Goal: Task Accomplishment & Management: Complete application form

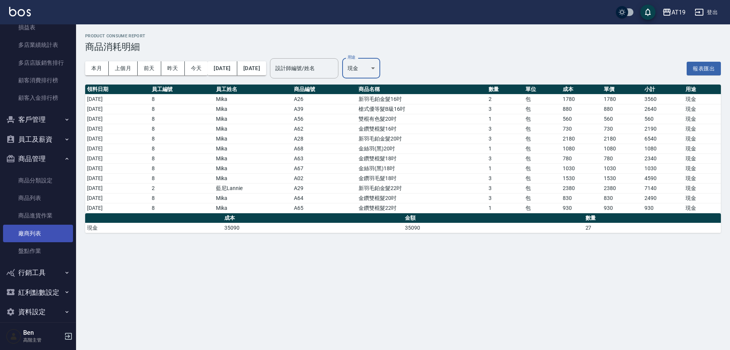
scroll to position [748, 0]
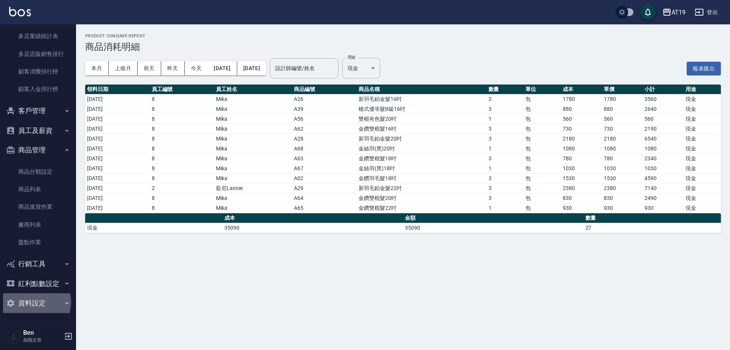
click at [32, 302] on button "資料設定" at bounding box center [38, 303] width 70 height 20
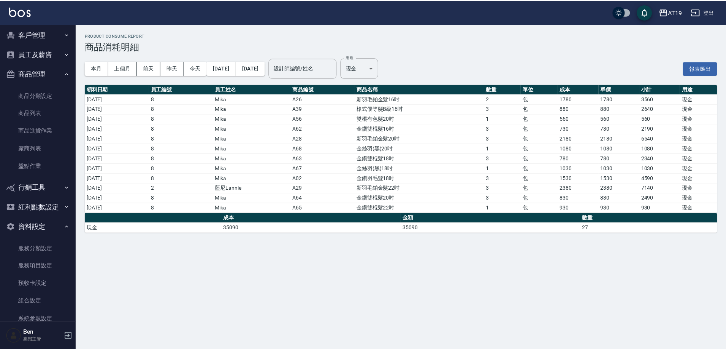
scroll to position [900, 0]
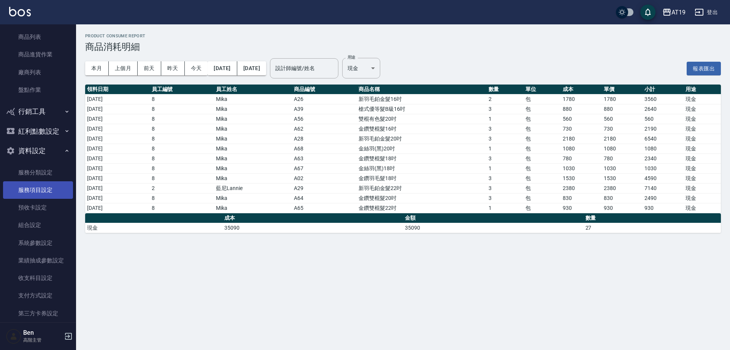
click at [37, 185] on link "服務項目設定" at bounding box center [38, 189] width 70 height 17
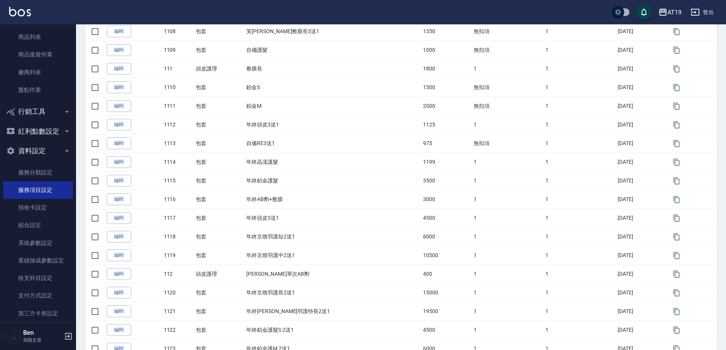
scroll to position [685, 0]
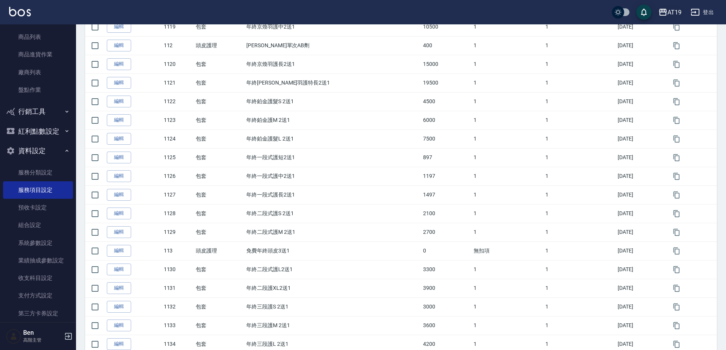
click at [672, 11] on div "AT19" at bounding box center [675, 13] width 14 height 10
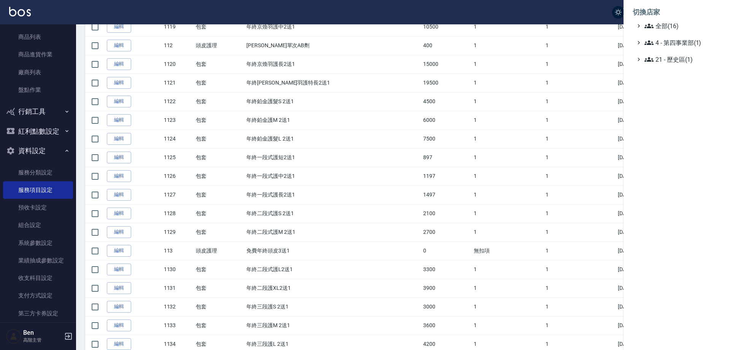
click at [367, 187] on div at bounding box center [365, 175] width 730 height 350
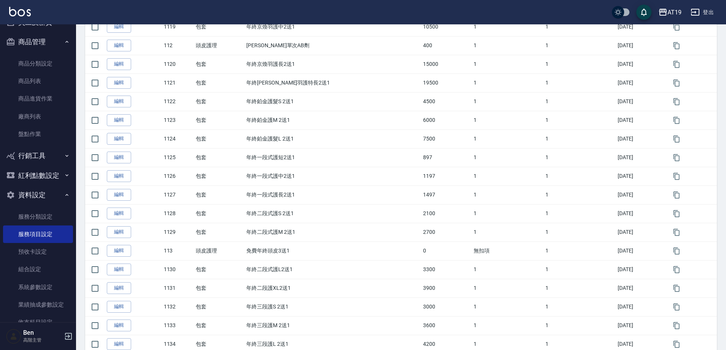
scroll to position [748, 0]
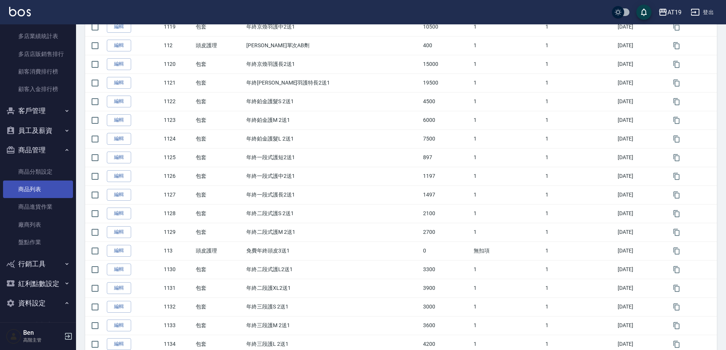
click at [38, 189] on link "商品列表" at bounding box center [38, 188] width 70 height 17
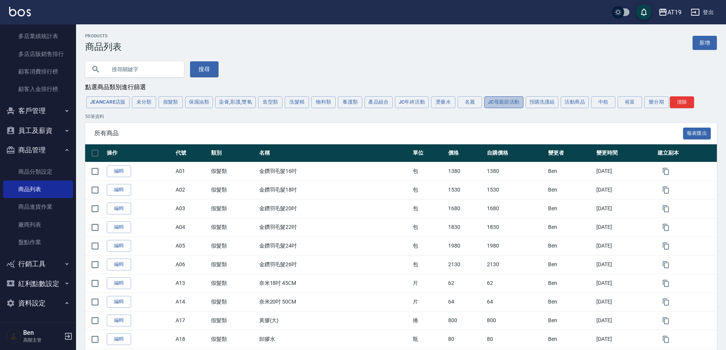
click at [509, 104] on button "JC母親節活動" at bounding box center [504, 102] width 39 height 12
click at [544, 105] on button "預購洗護組" at bounding box center [542, 102] width 33 height 12
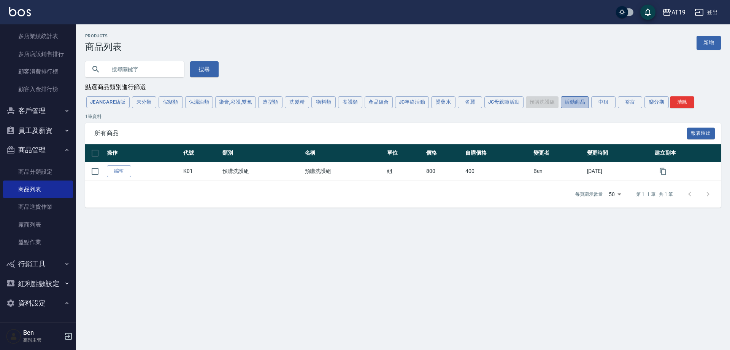
click at [572, 105] on button "活動商品" at bounding box center [575, 102] width 28 height 12
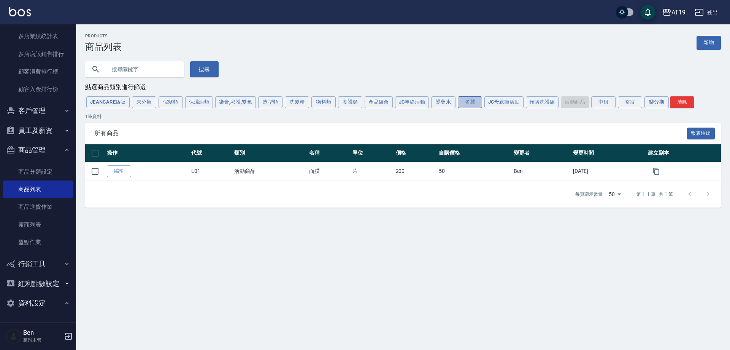
click at [474, 104] on button "名麗" at bounding box center [470, 102] width 24 height 12
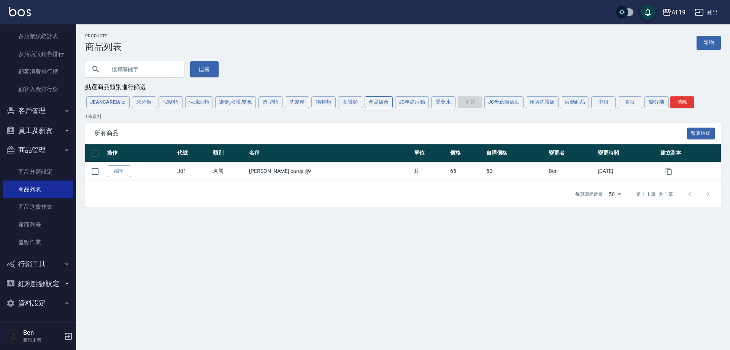
click at [380, 105] on button "產品組合" at bounding box center [379, 102] width 28 height 12
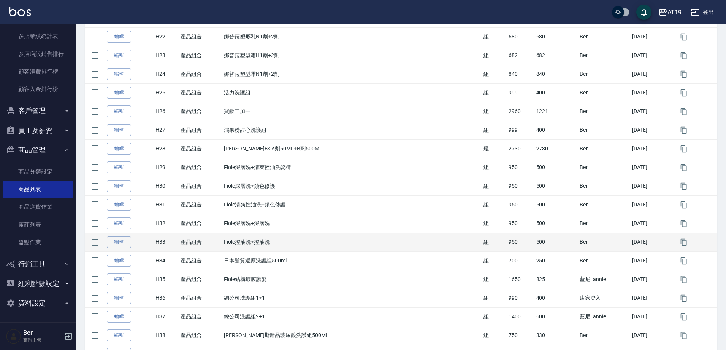
scroll to position [632, 0]
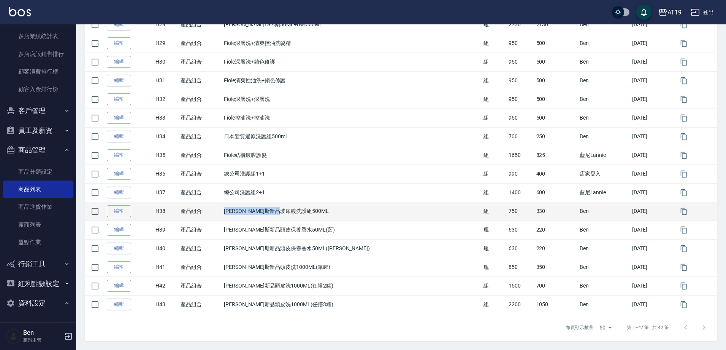
drag, startPoint x: 235, startPoint y: 208, endPoint x: 348, endPoint y: 209, distance: 113.3
click at [348, 209] on td "喬娜斯新品玻尿酸洗護組500ML" at bounding box center [352, 211] width 260 height 19
copy td "喬娜斯新品玻尿酸洗護組500ML"
click at [416, 213] on td "喬娜斯新品玻尿酸洗護組500ML" at bounding box center [352, 211] width 260 height 19
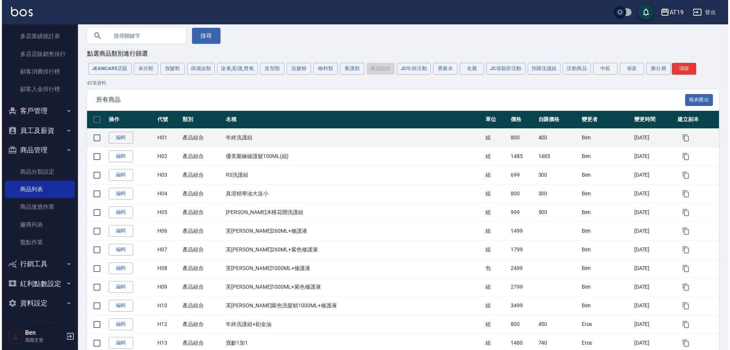
scroll to position [0, 0]
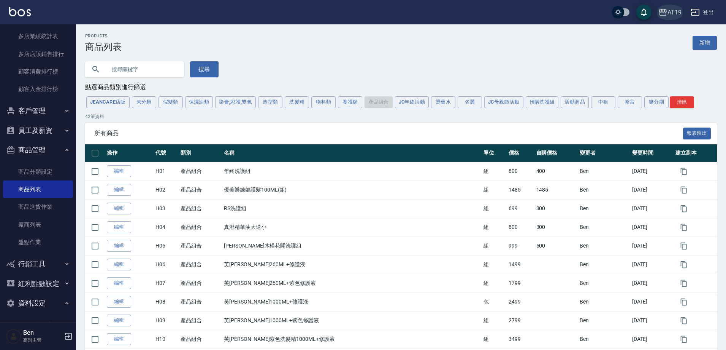
click at [669, 11] on div "AT19" at bounding box center [675, 13] width 14 height 10
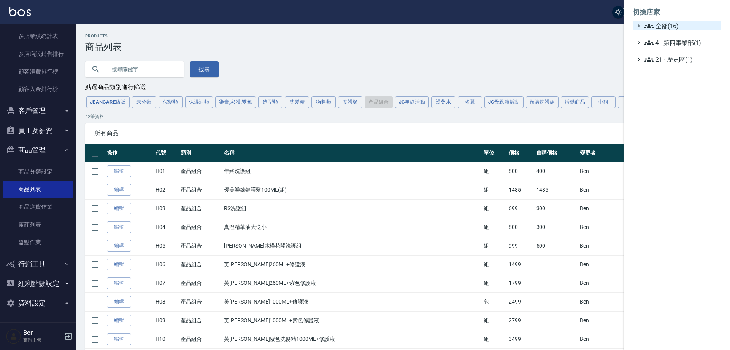
click at [669, 29] on span "全部(16)" at bounding box center [681, 25] width 73 height 9
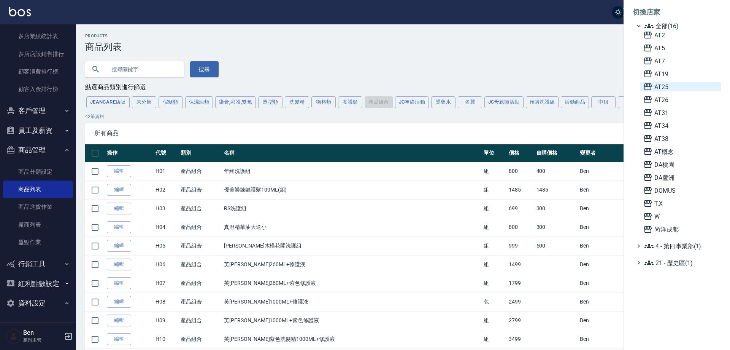
click at [663, 85] on span "AT25" at bounding box center [681, 86] width 75 height 9
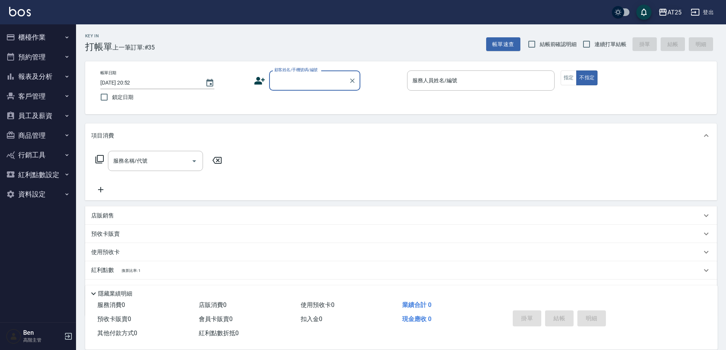
click at [666, 16] on icon "button" at bounding box center [663, 12] width 9 height 9
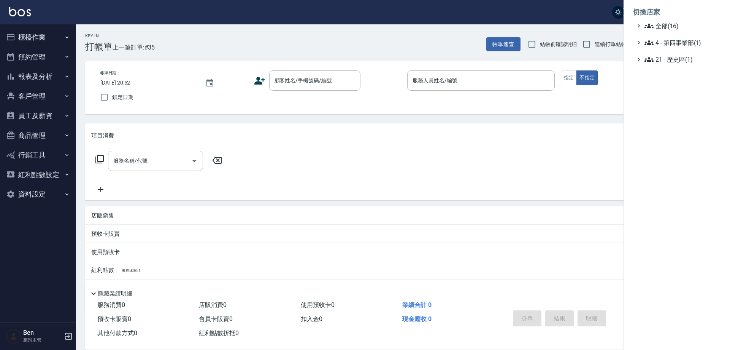
click at [671, 31] on ul "全部(16) 4 - 第四事業部(1) 21 - 歷史區(1)" at bounding box center [677, 42] width 88 height 43
click at [670, 30] on span "全部(16)" at bounding box center [681, 25] width 73 height 9
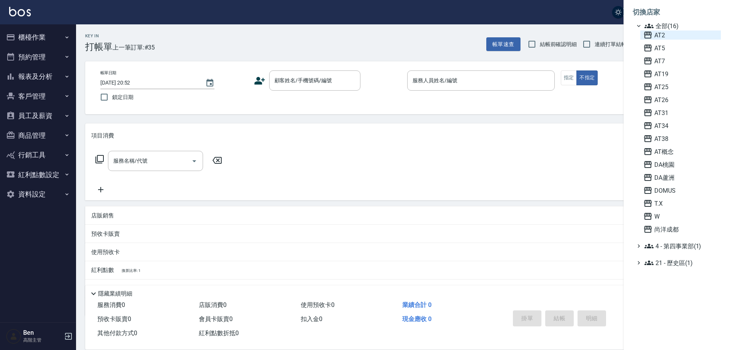
click at [668, 37] on span "AT2" at bounding box center [681, 34] width 75 height 9
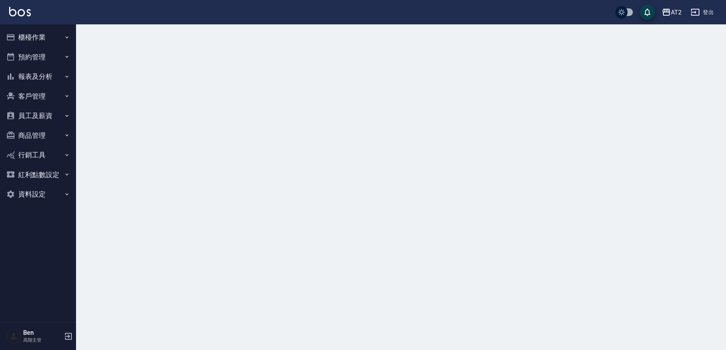
click at [43, 127] on button "商品管理" at bounding box center [38, 136] width 70 height 20
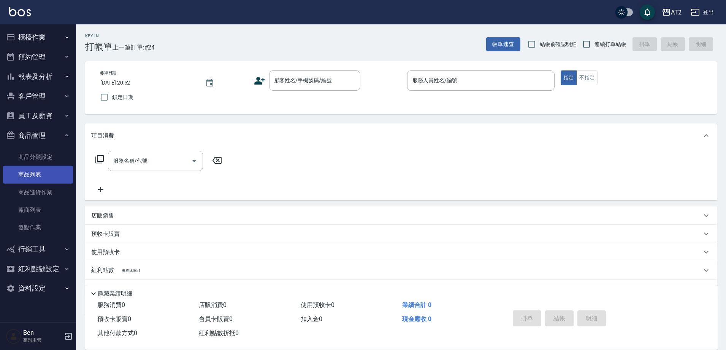
click at [32, 170] on link "商品列表" at bounding box center [38, 173] width 70 height 17
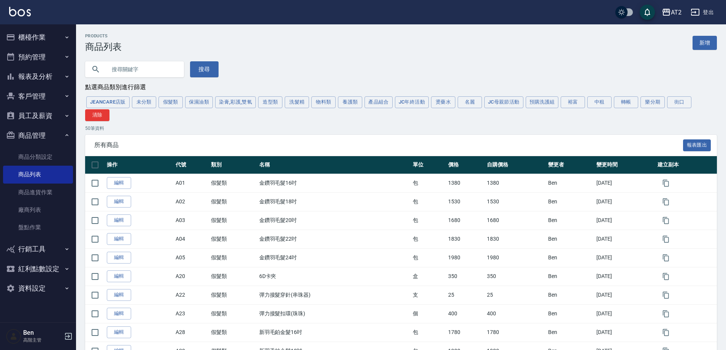
click at [148, 73] on input "text" at bounding box center [142, 69] width 72 height 21
type input "喬"
click at [200, 74] on button "搜尋" at bounding box center [204, 69] width 29 height 16
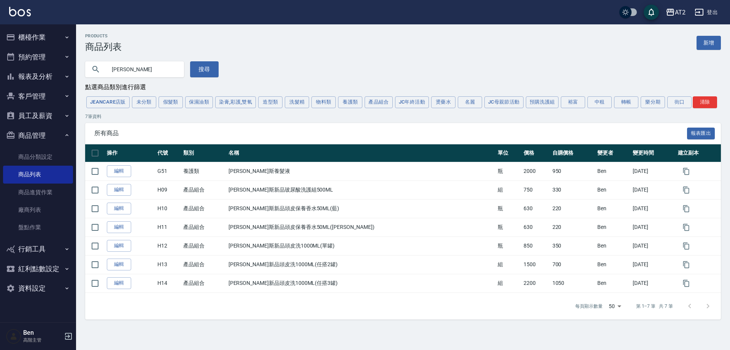
click at [143, 69] on input "喬" at bounding box center [142, 69] width 72 height 21
click at [674, 13] on icon "button" at bounding box center [671, 12] width 8 height 7
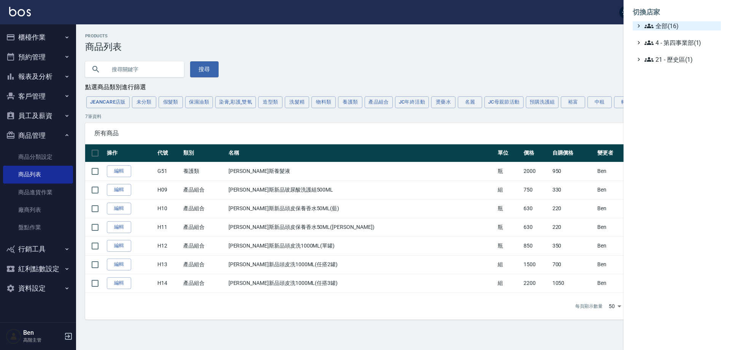
click at [677, 25] on span "全部(16)" at bounding box center [681, 25] width 73 height 9
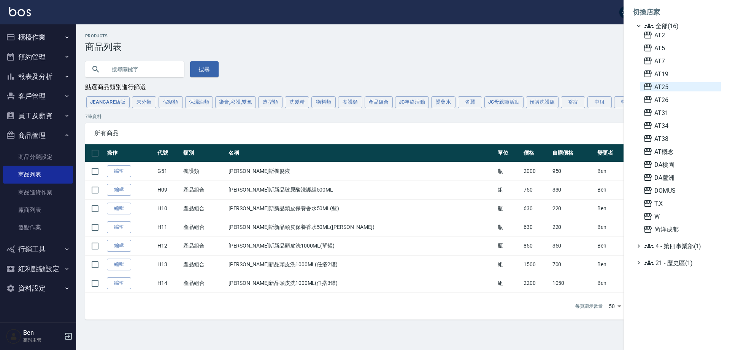
click at [667, 84] on span "AT25" at bounding box center [681, 86] width 75 height 9
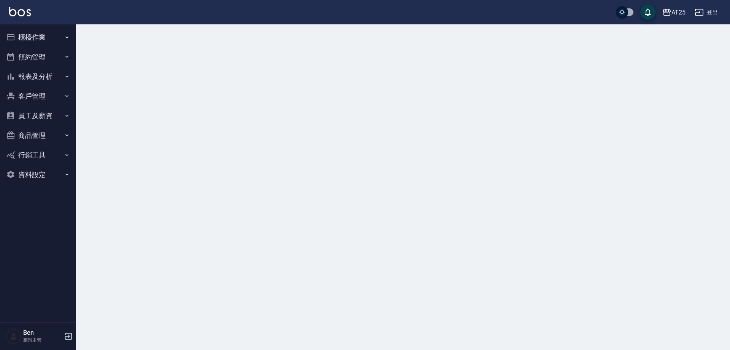
click at [36, 130] on button "商品管理" at bounding box center [38, 136] width 70 height 20
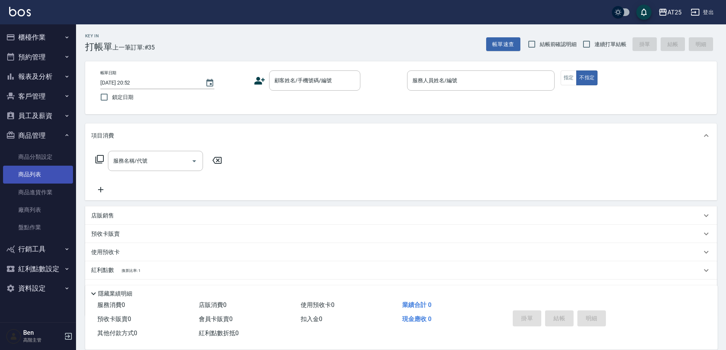
click at [25, 173] on link "商品列表" at bounding box center [38, 173] width 70 height 17
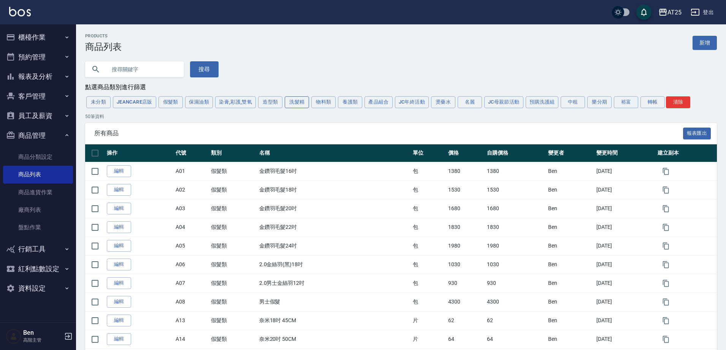
click at [297, 101] on button "洗髮精" at bounding box center [297, 102] width 24 height 12
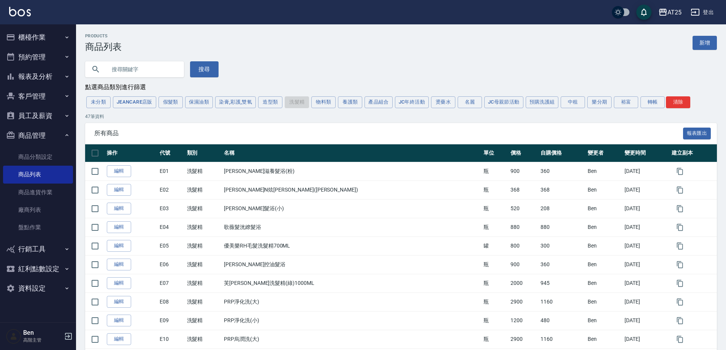
click at [714, 41] on link "新增" at bounding box center [705, 43] width 24 height 14
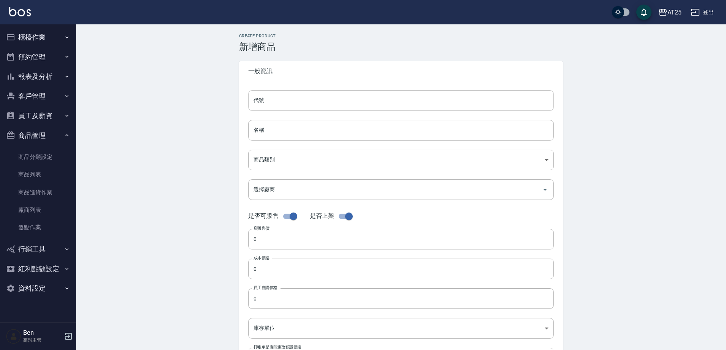
click at [280, 106] on input "代號" at bounding box center [401, 100] width 306 height 21
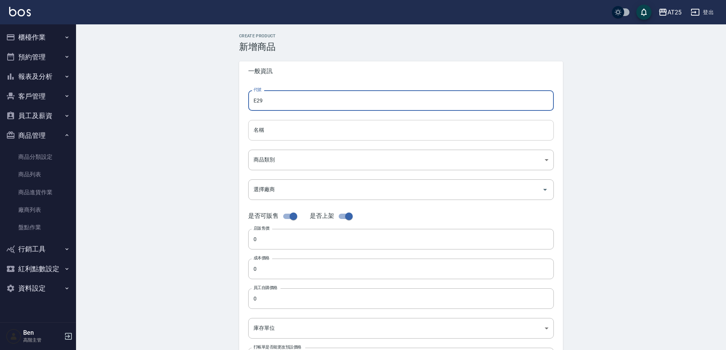
type input "E29"
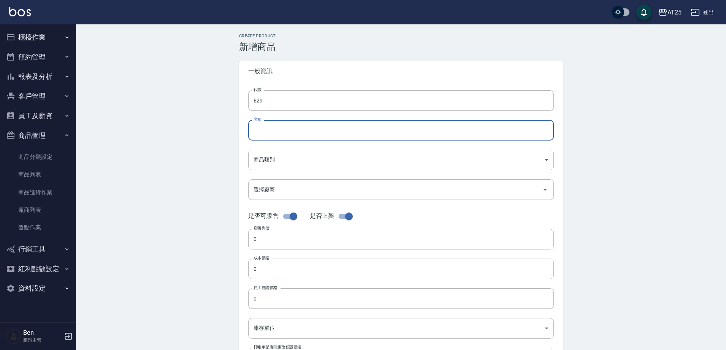
click at [254, 130] on input "名稱" at bounding box center [401, 130] width 306 height 21
paste input "喬娜斯新品玻尿酸洗護組500ML"
click at [308, 130] on input "喬娜斯新品玻尿酸洗護組500ML" at bounding box center [401, 130] width 306 height 21
click at [312, 130] on input "喬娜斯新品玻尿酸洗護組500ML" at bounding box center [401, 130] width 306 height 21
type input "喬娜斯新品玻尿酸洗500ML"
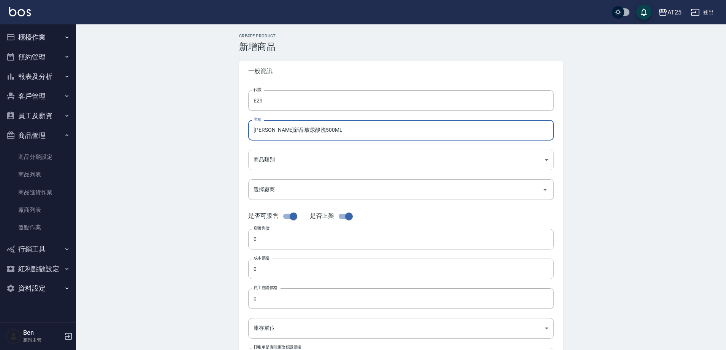
click at [319, 165] on body "AT25 登出 櫃檯作業 打帳單 帳單列表 掛單列表 座位開單 營業儀表板 現金收支登錄 高階收支登錄 材料自購登錄 每日結帳 排班表 現場電腦打卡 掃碼打卡…" at bounding box center [363, 262] width 726 height 525
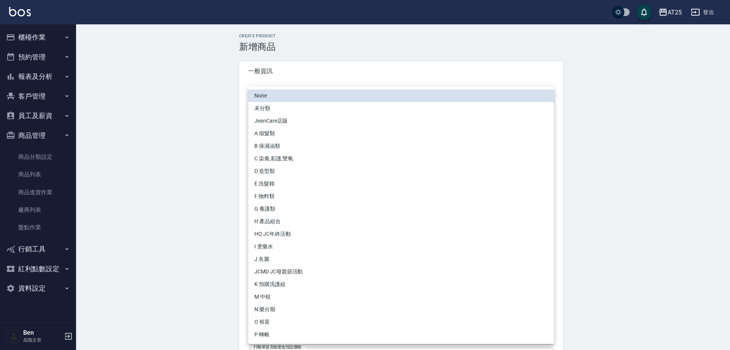
click at [291, 187] on li "E 洗髮精" at bounding box center [401, 183] width 306 height 13
type input "bae0bdaa-37c5-4b83-b26a-f3474e8e7860"
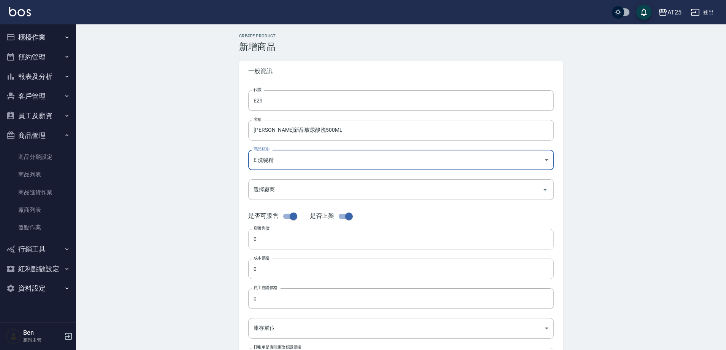
click at [275, 247] on input "0" at bounding box center [401, 239] width 306 height 21
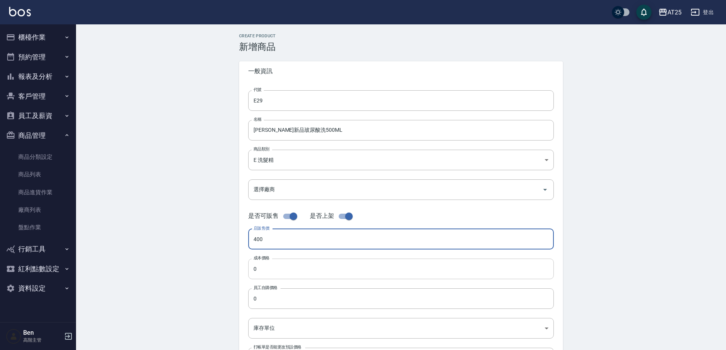
type input "400"
click at [281, 270] on input "0" at bounding box center [401, 268] width 306 height 21
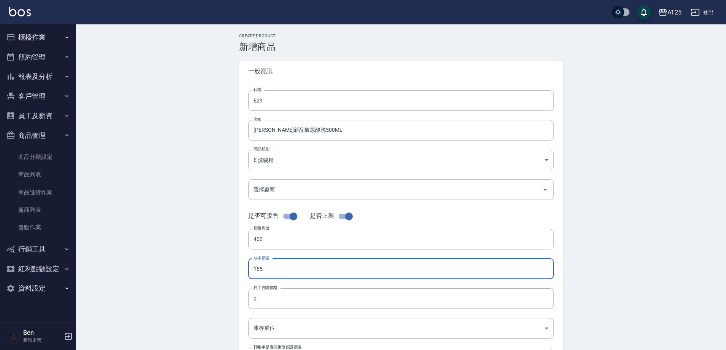
drag, startPoint x: 281, startPoint y: 270, endPoint x: 204, endPoint y: 270, distance: 77.6
click at [204, 270] on div "Create Product 新增商品 一般資訊 代號 E29 代號 名稱 喬娜斯新品玻尿酸洗500ML 名稱 商品類別 E 洗髮精 bae0bdaa-3…" at bounding box center [401, 274] width 650 height 501
type input "165"
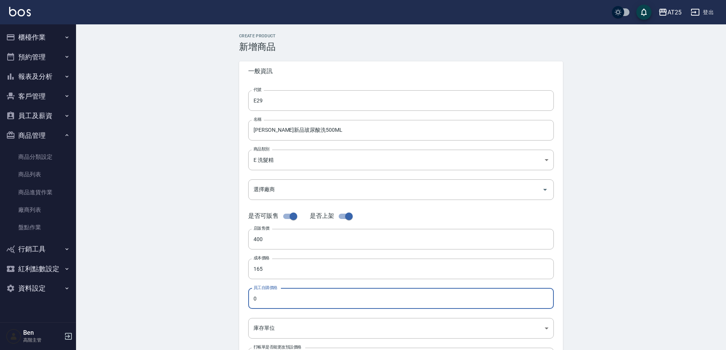
click at [308, 291] on input "0" at bounding box center [401, 298] width 306 height 21
paste input "165"
type input "165"
click at [280, 323] on body "AT25 登出 櫃檯作業 打帳單 帳單列表 掛單列表 座位開單 營業儀表板 現金收支登錄 高階收支登錄 材料自購登錄 每日結帳 排班表 現場電腦打卡 掃碼打卡…" at bounding box center [363, 262] width 726 height 525
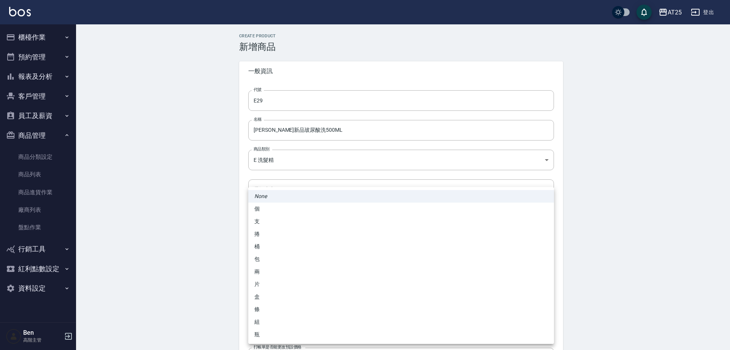
click at [267, 333] on li "瓶" at bounding box center [401, 334] width 306 height 13
type input "瓶"
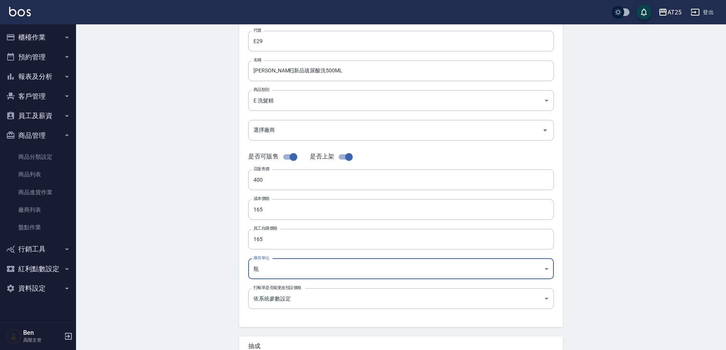
scroll to position [175, 0]
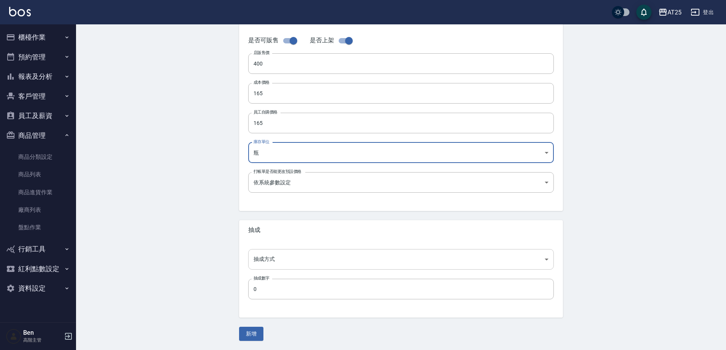
click at [283, 259] on body "AT25 登出 櫃檯作業 打帳單 帳單列表 掛單列表 座位開單 營業儀表板 現金收支登錄 高階收支登錄 材料自購登錄 每日結帳 排班表 現場電腦打卡 掃碼打卡…" at bounding box center [363, 87] width 726 height 525
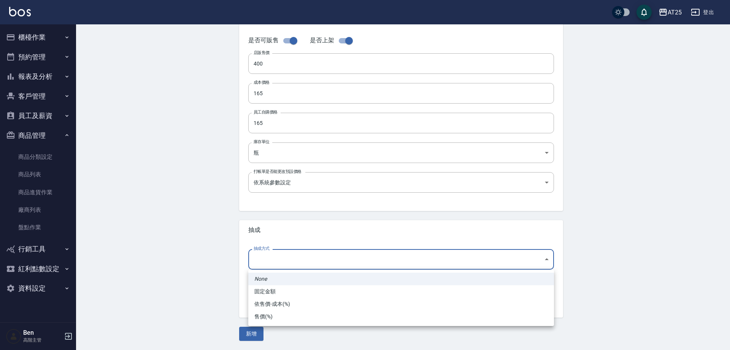
click at [281, 303] on li "依售價-成本(%)" at bounding box center [401, 303] width 306 height 13
type input "byCost"
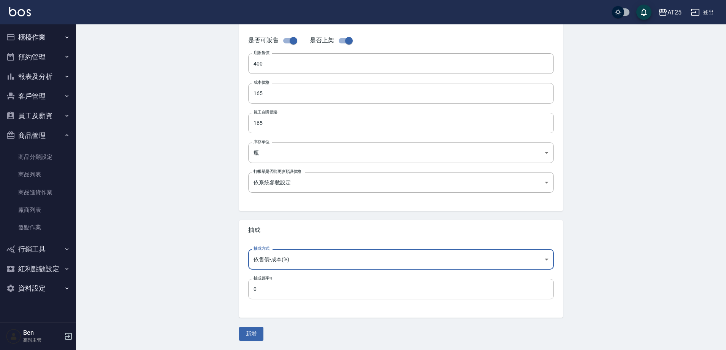
click at [270, 289] on input "0" at bounding box center [401, 288] width 306 height 21
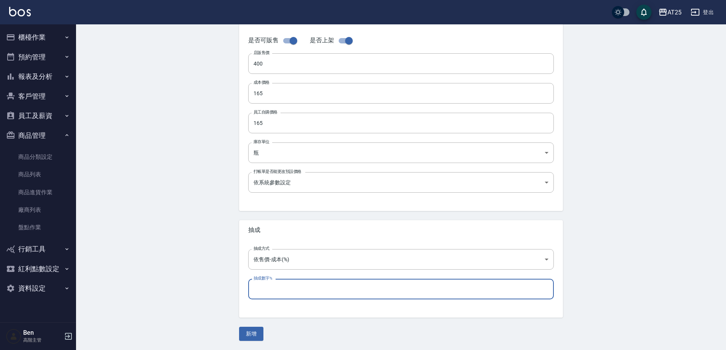
type input "6"
type input "60"
click at [252, 331] on button "新增" at bounding box center [251, 333] width 24 height 14
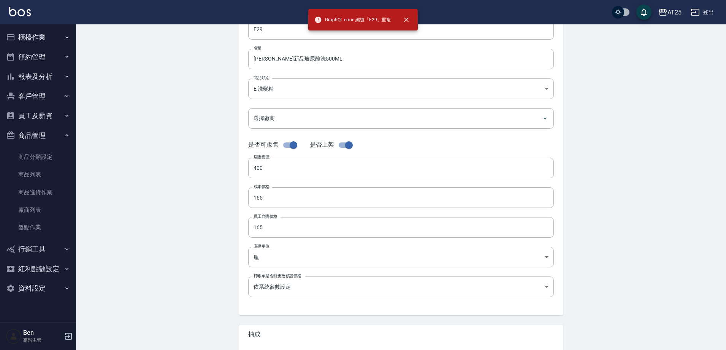
scroll to position [0, 0]
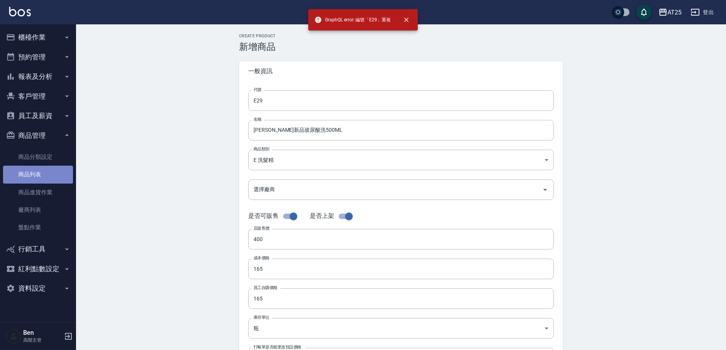
click at [27, 176] on link "商品列表" at bounding box center [38, 173] width 70 height 17
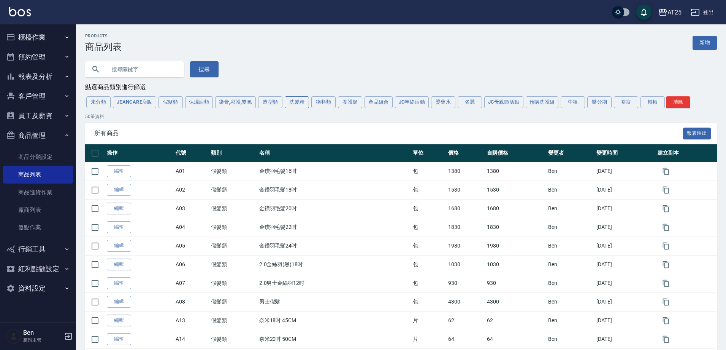
click at [296, 102] on button "洗髮精" at bounding box center [297, 102] width 24 height 12
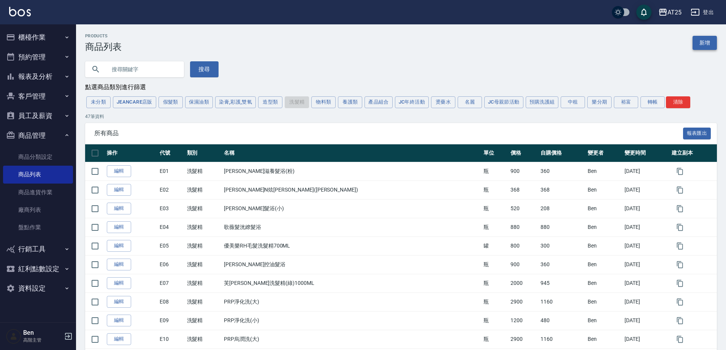
click at [708, 47] on link "新增" at bounding box center [705, 43] width 24 height 14
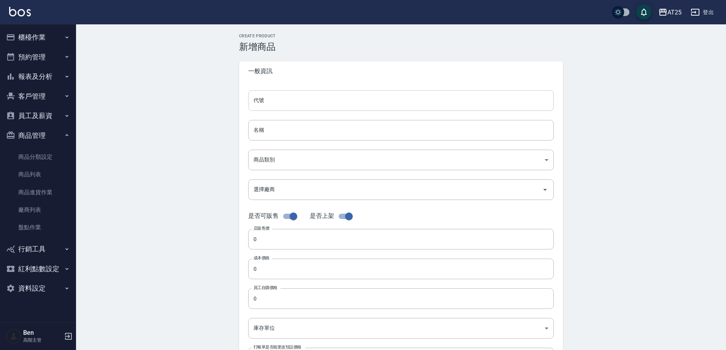
click at [278, 103] on input "代號" at bounding box center [401, 100] width 306 height 21
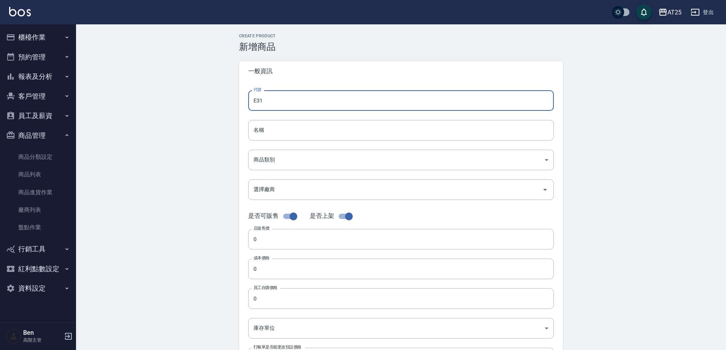
type input "E31"
drag, startPoint x: 254, startPoint y: 125, endPoint x: 261, endPoint y: 130, distance: 8.8
click at [254, 125] on div "名稱 名稱" at bounding box center [401, 130] width 306 height 21
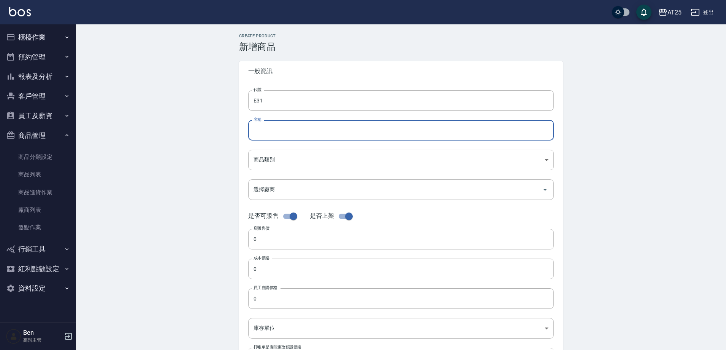
paste input "165"
type input "165"
drag, startPoint x: 269, startPoint y: 131, endPoint x: 234, endPoint y: 126, distance: 35.7
click at [234, 126] on div "Create Product 新增商品 一般資訊 代號 E31 代號 名稱 165 名稱 商品類別 ​ 商品類別 選擇廠商 選擇廠商 是否可販售 是否上架…" at bounding box center [401, 274] width 342 height 482
type input "F"
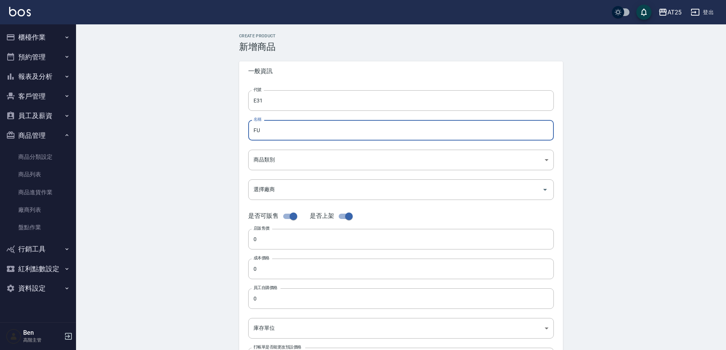
type input "F"
click at [315, 132] on input "喬" at bounding box center [401, 130] width 306 height 21
click at [312, 129] on input "喬娜斯新品玻尿酸洗護組500ML" at bounding box center [401, 130] width 306 height 21
type input "喬娜斯新品玻尿酸洗500ML"
click at [286, 155] on body "AT25 登出 櫃檯作業 打帳單 帳單列表 掛單列表 座位開單 營業儀表板 現金收支登錄 高階收支登錄 材料自購登錄 每日結帳 排班表 現場電腦打卡 掃碼打卡…" at bounding box center [363, 262] width 726 height 525
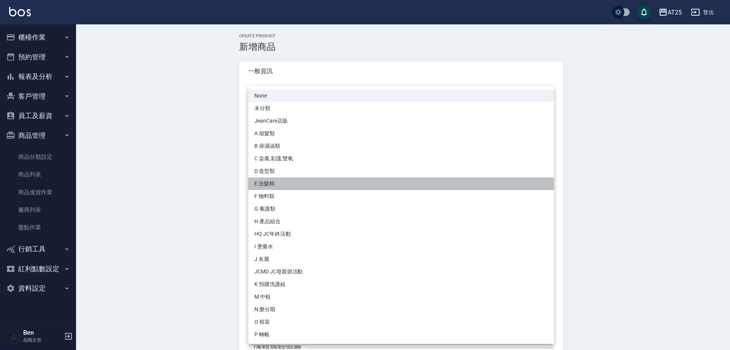
click at [275, 186] on li "E 洗髮精" at bounding box center [401, 183] width 306 height 13
type input "bae0bdaa-37c5-4b83-b26a-f3474e8e7860"
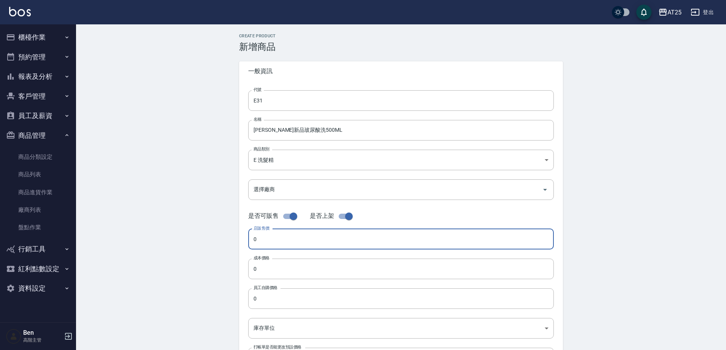
click at [270, 241] on input "0" at bounding box center [401, 239] width 306 height 21
type input "400"
click at [282, 270] on input "0" at bounding box center [401, 268] width 306 height 21
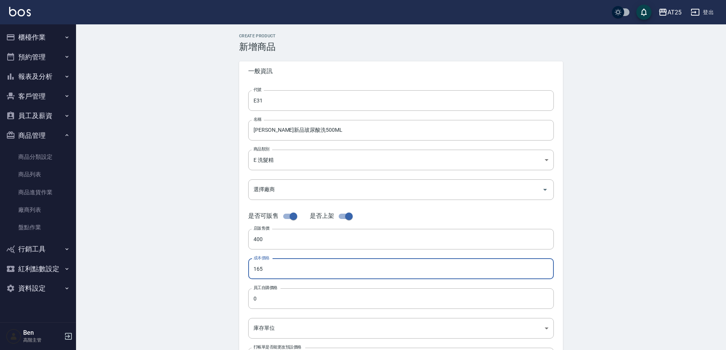
drag, startPoint x: 284, startPoint y: 269, endPoint x: 198, endPoint y: 271, distance: 86.8
click at [195, 270] on div "Create Product 新增商品 一般資訊 代號 E31 代號 名稱 喬娜斯新品玻尿酸洗500ML 名稱 商品類別 E 洗髮精 bae0bdaa-3…" at bounding box center [401, 274] width 650 height 501
type input "165"
click at [281, 288] on input "0" at bounding box center [401, 298] width 306 height 21
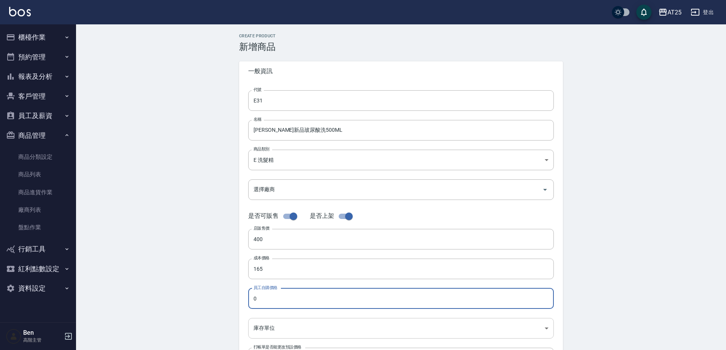
paste input "165"
type input "165"
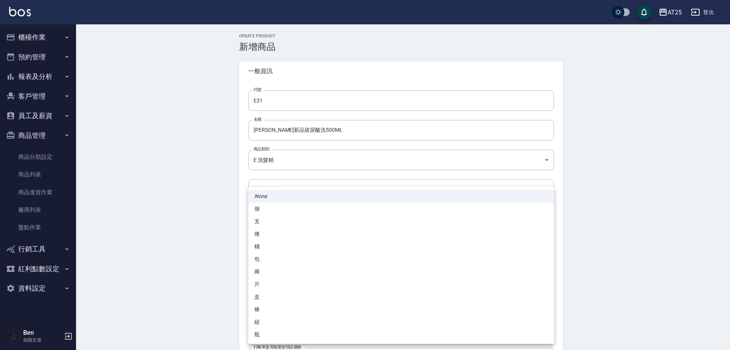
click at [269, 327] on body "AT25 登出 櫃檯作業 打帳單 帳單列表 掛單列表 座位開單 營業儀表板 現金收支登錄 高階收支登錄 材料自購登錄 每日結帳 排班表 現場電腦打卡 掃碼打卡…" at bounding box center [365, 262] width 730 height 525
click at [267, 340] on li "瓶" at bounding box center [401, 334] width 306 height 13
type input "瓶"
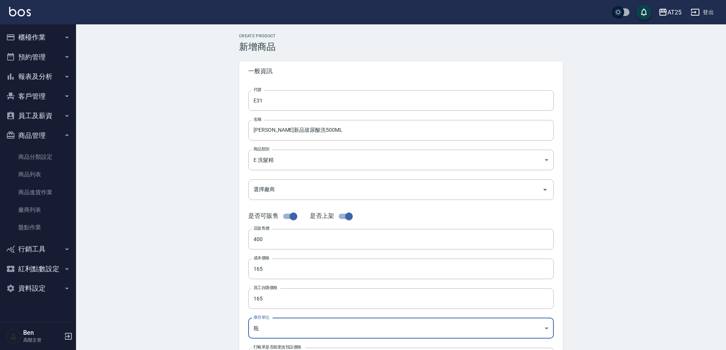
drag, startPoint x: 270, startPoint y: 126, endPoint x: 231, endPoint y: 126, distance: 38.8
click at [231, 126] on div "Create Product 新增商品 一般資訊 代號 E31 代號 名稱 喬娜斯新品玻尿酸洗500ML 名稱 商品類別 E 洗髮精 bae0bdaa-3…" at bounding box center [401, 274] width 342 height 482
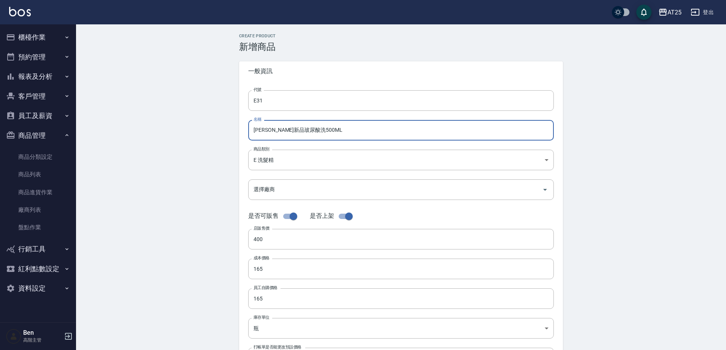
click at [186, 148] on div "Create Product 新增商品 一般資訊 代號 E31 代號 名稱 喬娜斯新品玻尿酸洗500ML 名稱 商品類別 E 洗髮精 bae0bdaa-3…" at bounding box center [401, 274] width 650 height 501
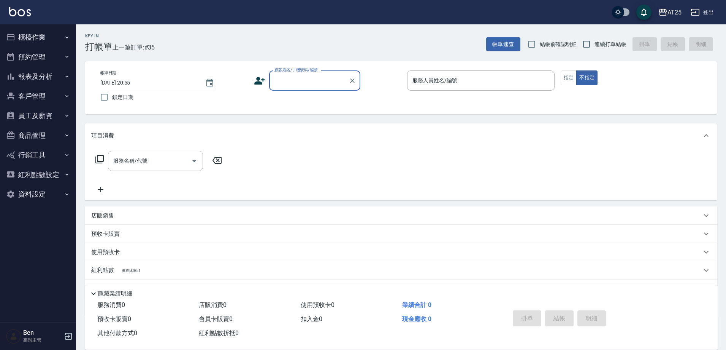
click at [40, 134] on button "商品管理" at bounding box center [38, 136] width 70 height 20
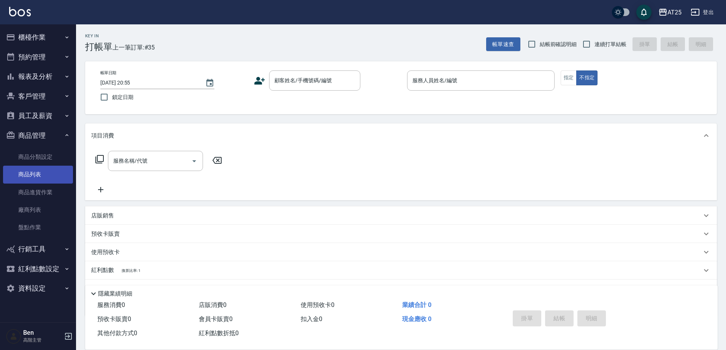
click at [32, 178] on link "商品列表" at bounding box center [38, 173] width 70 height 17
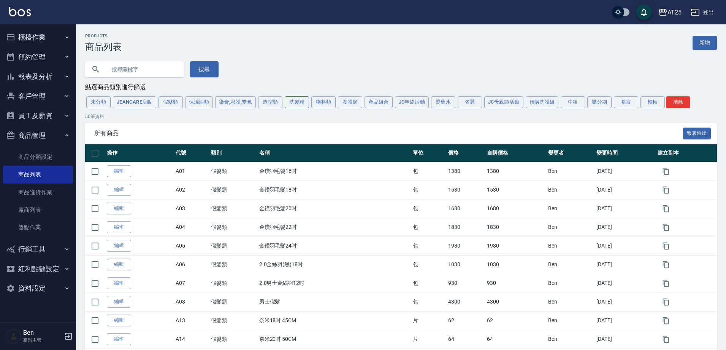
click at [290, 103] on button "洗髮精" at bounding box center [297, 102] width 24 height 12
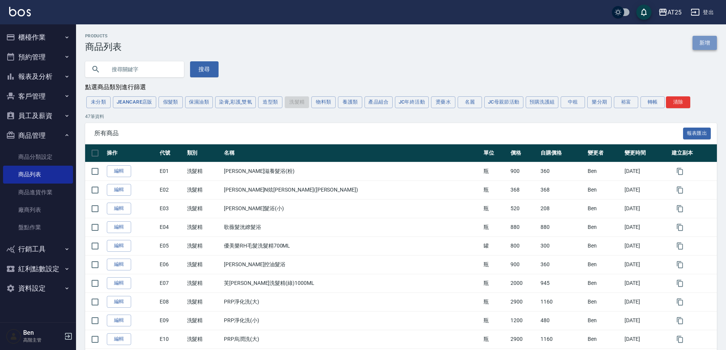
click at [707, 41] on link "新增" at bounding box center [705, 43] width 24 height 14
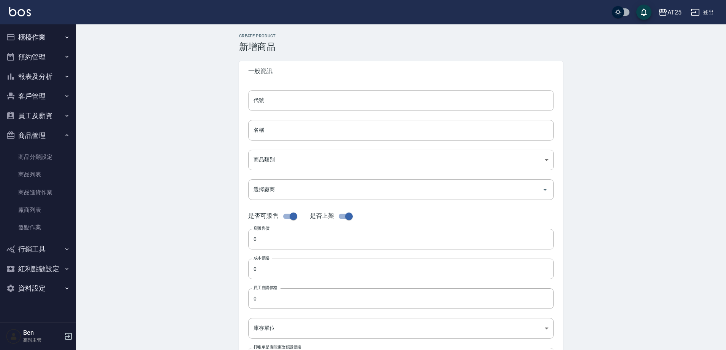
click at [288, 105] on input "代號" at bounding box center [401, 100] width 306 height 21
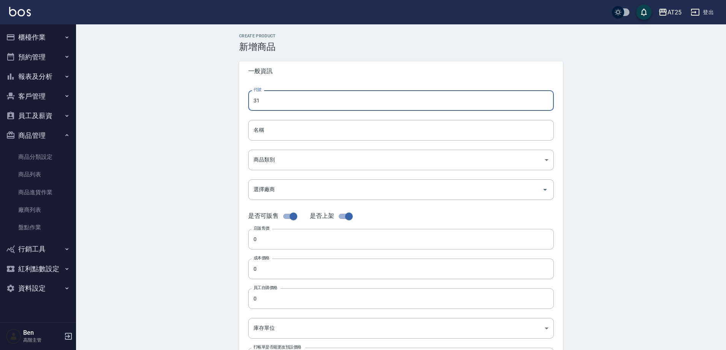
type input "3"
type input "E31"
click at [272, 129] on input "名稱" at bounding box center [401, 130] width 306 height 21
paste input "喬娜斯新品玻尿酸洗500ML"
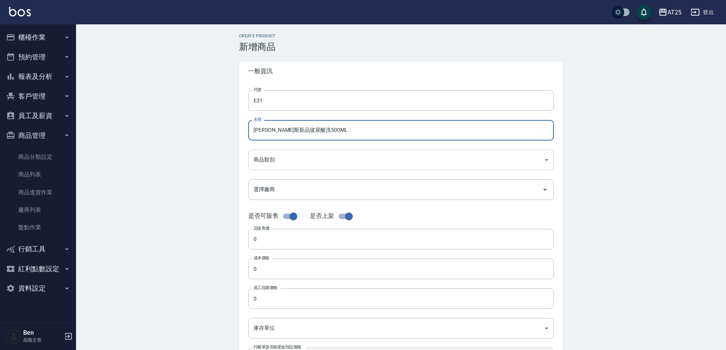
type input "喬娜斯新品玻尿酸洗500ML"
click at [270, 158] on body "AT25 登出 櫃檯作業 打帳單 帳單列表 掛單列表 座位開單 營業儀表板 現金收支登錄 高階收支登錄 材料自購登錄 每日結帳 排班表 現場電腦打卡 掃碼打卡…" at bounding box center [363, 262] width 726 height 525
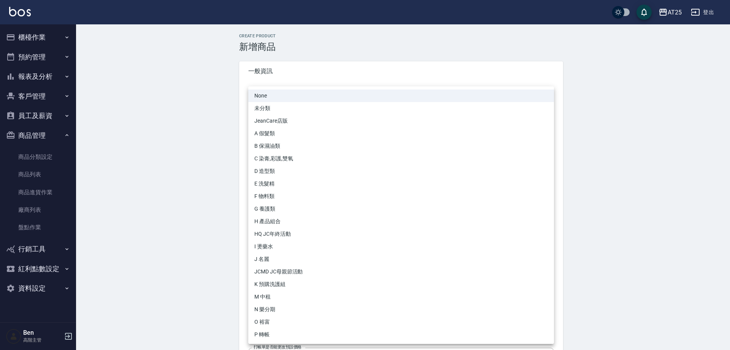
click at [279, 184] on li "E 洗髮精" at bounding box center [401, 183] width 306 height 13
type input "bae0bdaa-37c5-4b83-b26a-f3474e8e7860"
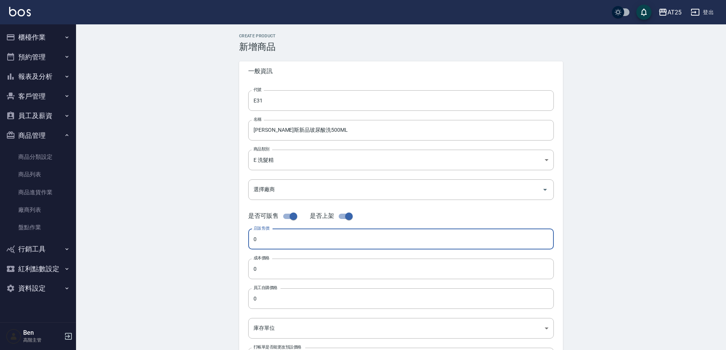
click at [264, 233] on input "0" at bounding box center [401, 239] width 306 height 21
type input "400"
click at [281, 274] on input "0" at bounding box center [401, 268] width 306 height 21
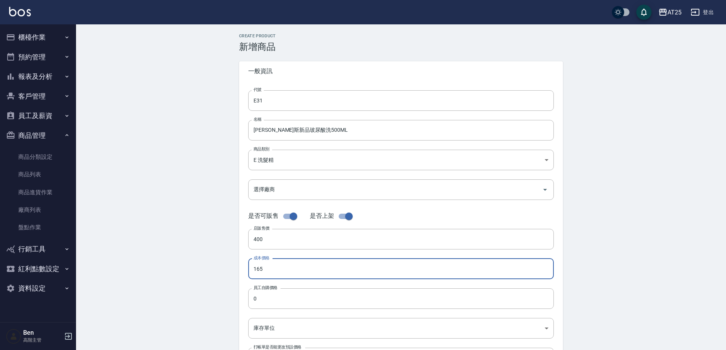
drag, startPoint x: 281, startPoint y: 274, endPoint x: 235, endPoint y: 274, distance: 46.0
click at [235, 274] on div "Create Product 新增商品 一般資訊 代號 E31 代號 名稱 喬娜斯新品玻尿酸洗500ML 名稱 商品類別 E 洗髮精 bae0bdaa-3…" at bounding box center [401, 274] width 342 height 482
type input "165"
click at [286, 301] on input "0" at bounding box center [401, 298] width 306 height 21
paste input "165"
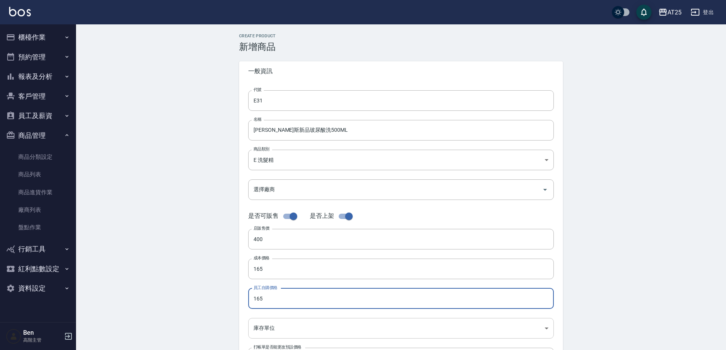
type input "165"
click at [269, 333] on body "AT25 登出 櫃檯作業 打帳單 帳單列表 掛單列表 座位開單 營業儀表板 現金收支登錄 高階收支登錄 材料自購登錄 每日結帳 排班表 現場電腦打卡 掃碼打卡…" at bounding box center [363, 262] width 726 height 525
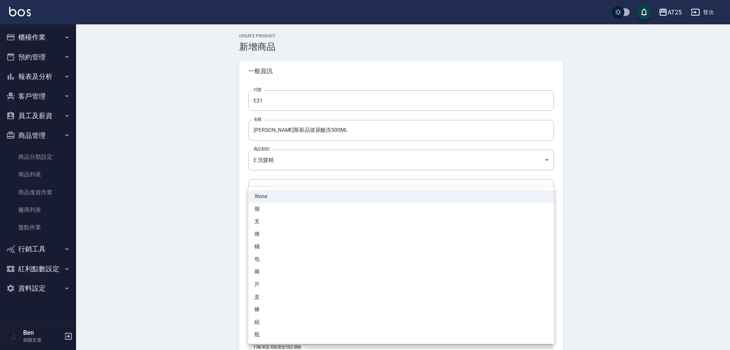
click at [264, 335] on li "瓶" at bounding box center [401, 334] width 306 height 13
type input "瓶"
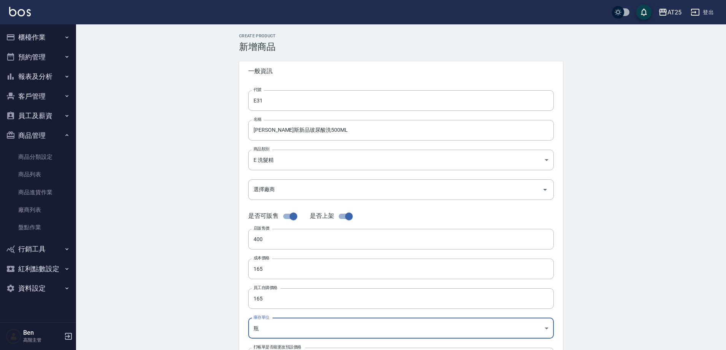
drag, startPoint x: 292, startPoint y: 130, endPoint x: 192, endPoint y: 130, distance: 100.0
click at [192, 130] on div "Create Product 新增商品 一般資訊 代號 E31 代號 名稱 喬娜斯新品玻尿酸洗500ML 名稱 商品類別 E 洗髮精 bae0bdaa-3…" at bounding box center [401, 274] width 650 height 501
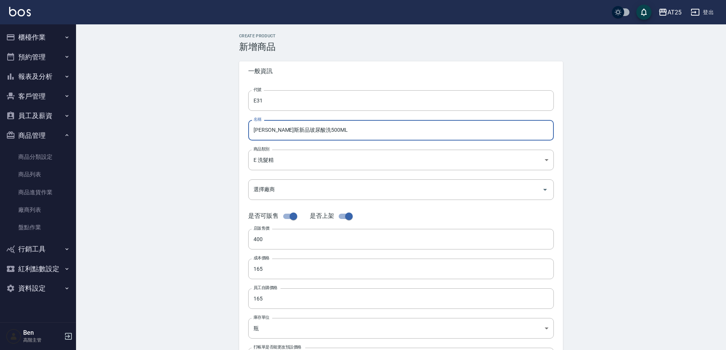
click at [168, 160] on div "Create Product 新增商品 一般資訊 代號 E31 代號 名稱 喬娜斯新品玻尿酸洗500ML 名稱 商品類別 E 洗髮精 bae0bdaa-3…" at bounding box center [401, 274] width 650 height 501
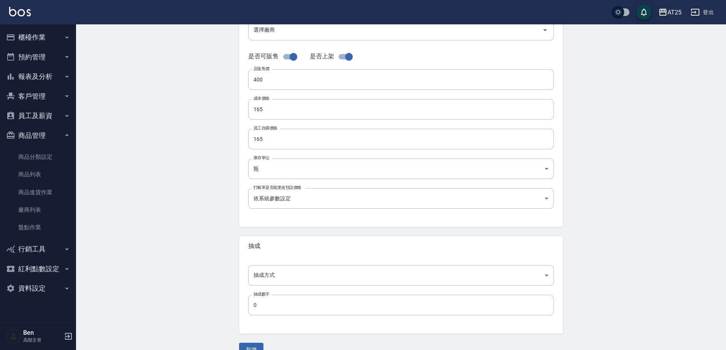
scroll to position [175, 0]
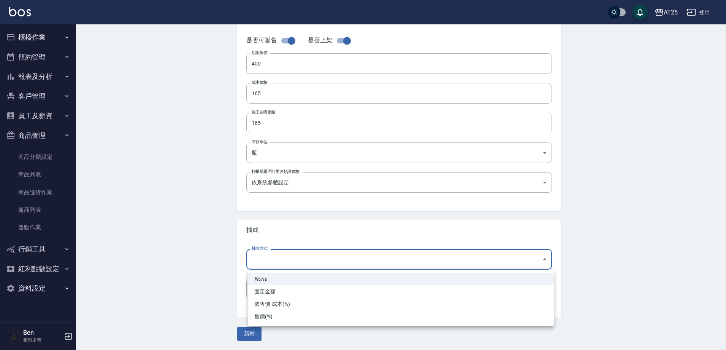
click at [269, 262] on body "AT25 登出 櫃檯作業 打帳單 帳單列表 掛單列表 座位開單 營業儀表板 現金收支登錄 高階收支登錄 材料自購登錄 每日結帳 排班表 現場電腦打卡 掃碼打卡…" at bounding box center [363, 87] width 726 height 525
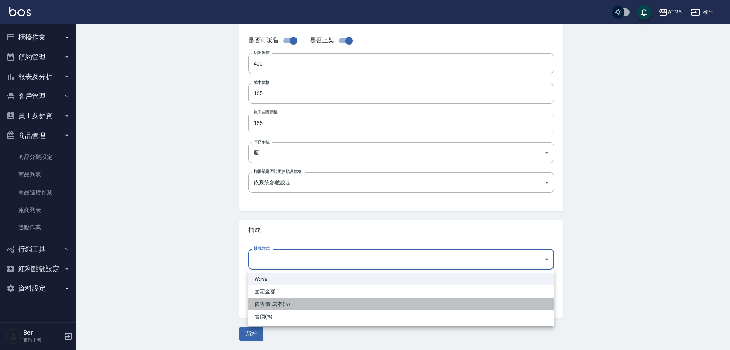
click at [278, 308] on li "依售價-成本(%)" at bounding box center [401, 303] width 306 height 13
type input "byCost"
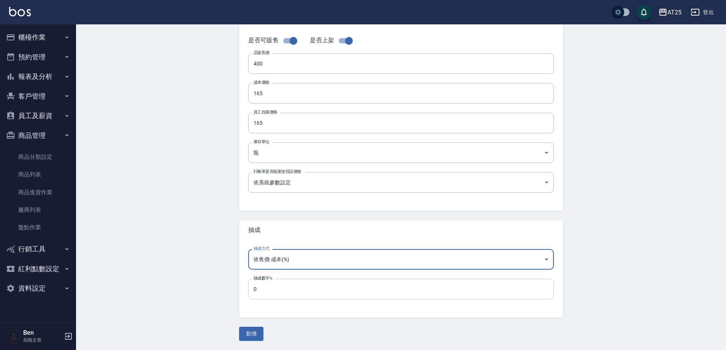
click at [263, 286] on input "0" at bounding box center [401, 288] width 306 height 21
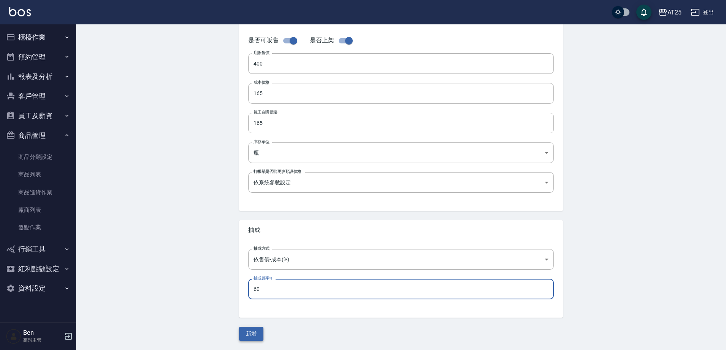
type input "60"
click at [255, 331] on button "新增" at bounding box center [251, 333] width 24 height 14
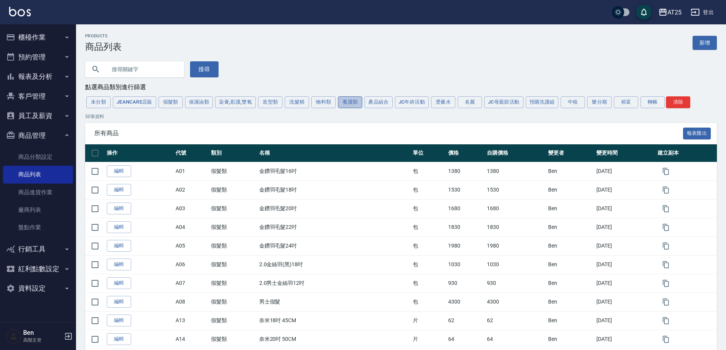
click at [349, 101] on button "養護類" at bounding box center [350, 102] width 24 height 12
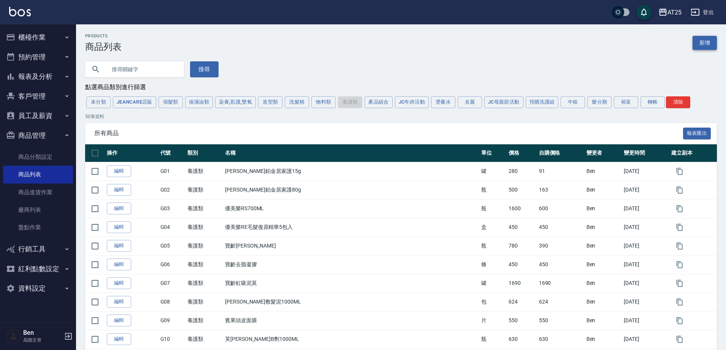
click at [695, 46] on link "新增" at bounding box center [705, 43] width 24 height 14
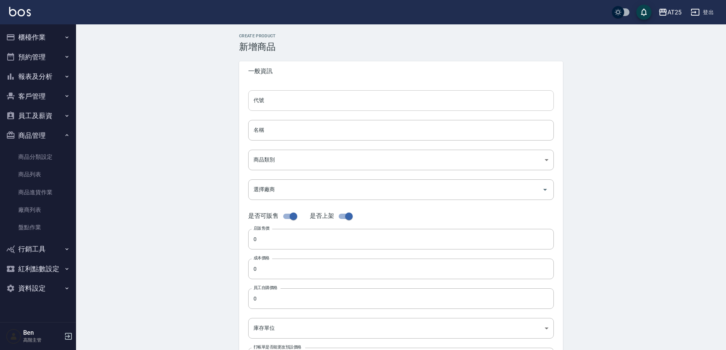
click at [285, 98] on input "代號" at bounding box center [401, 100] width 306 height 21
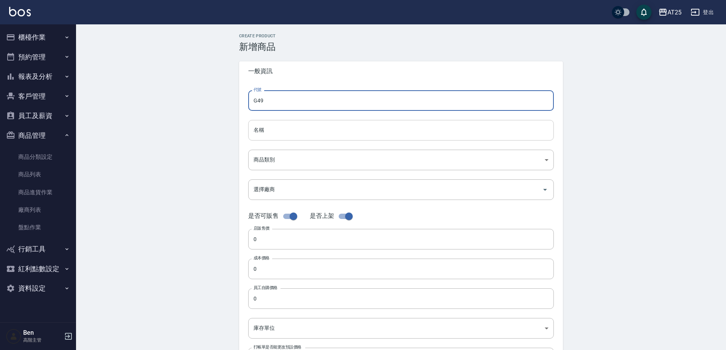
type input "G49"
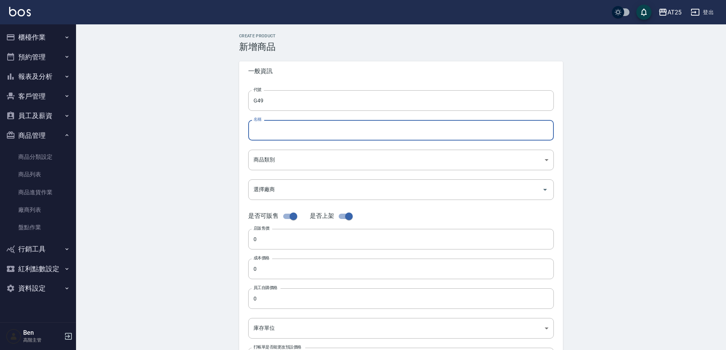
click at [261, 134] on input "名稱" at bounding box center [401, 130] width 306 height 21
paste input "喬娜斯新品玻尿酸洗500ML"
click at [301, 130] on input "喬娜斯新品玻尿酸洗500ML" at bounding box center [401, 130] width 306 height 21
type input "喬娜斯新品玻尿酸護500ML"
click at [301, 157] on body "AT25 登出 櫃檯作業 打帳單 帳單列表 掛單列表 座位開單 營業儀表板 現金收支登錄 高階收支登錄 材料自購登錄 每日結帳 排班表 現場電腦打卡 掃碼打卡…" at bounding box center [363, 262] width 726 height 525
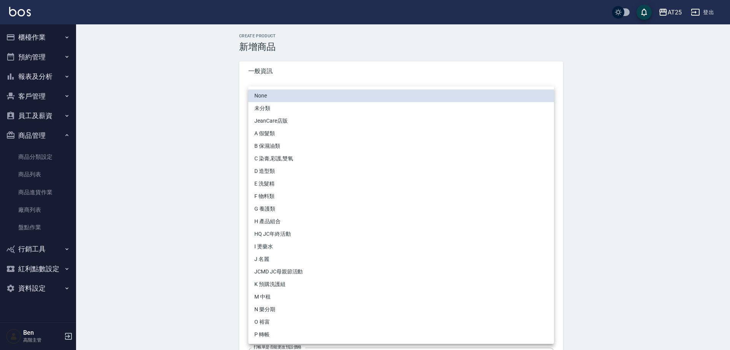
click at [273, 209] on li "G 養護類" at bounding box center [401, 208] width 306 height 13
type input "a8464e08-8f48-405a-9e01-19b1f97727a5"
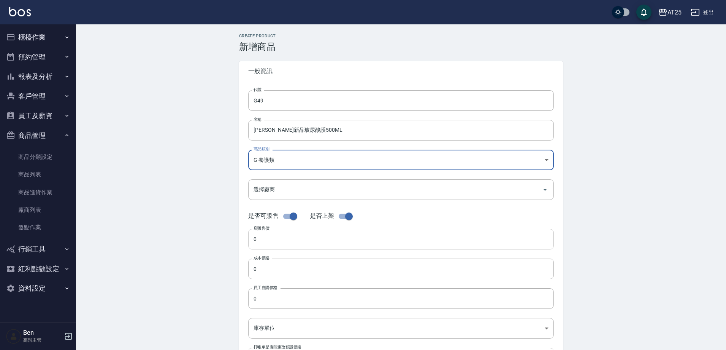
click at [265, 240] on input "0" at bounding box center [401, 239] width 306 height 21
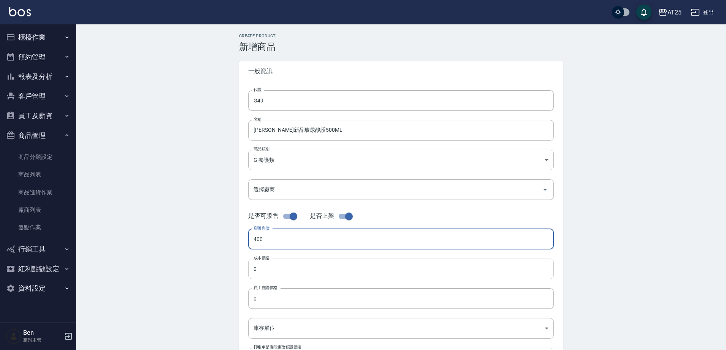
type input "400"
click at [280, 270] on input "0" at bounding box center [401, 268] width 306 height 21
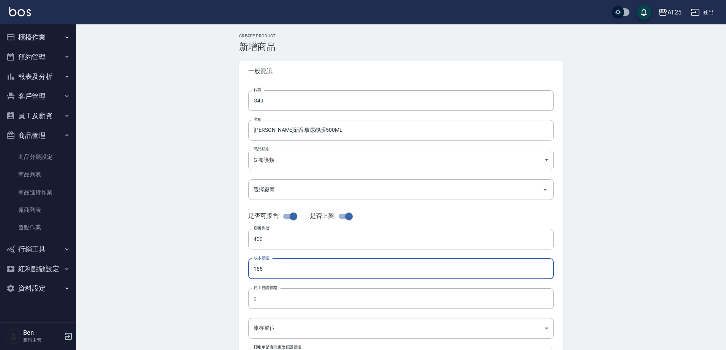
drag, startPoint x: 281, startPoint y: 262, endPoint x: 222, endPoint y: 278, distance: 60.6
click at [224, 278] on div "Create Product 新增商品 一般資訊 代號 G49 代號 名稱 喬娜斯新品玻尿酸護500ML 名稱 商品類別 G 養護類 a8464e08-8…" at bounding box center [401, 274] width 650 height 501
type input "165"
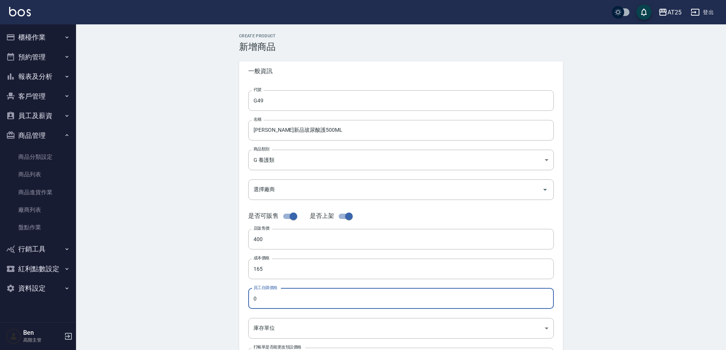
click at [281, 292] on input "0" at bounding box center [401, 298] width 306 height 21
paste input "165"
type input "165"
click at [272, 328] on body "AT25 登出 櫃檯作業 打帳單 帳單列表 掛單列表 座位開單 營業儀表板 現金收支登錄 高階收支登錄 材料自購登錄 每日結帳 排班表 現場電腦打卡 掃碼打卡…" at bounding box center [363, 262] width 726 height 525
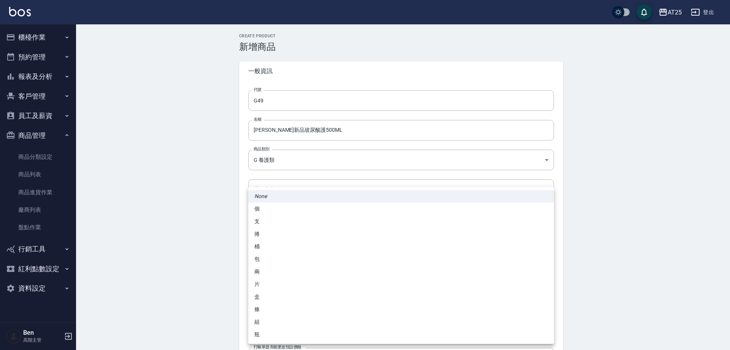
click at [270, 333] on li "瓶" at bounding box center [401, 334] width 306 height 13
type input "瓶"
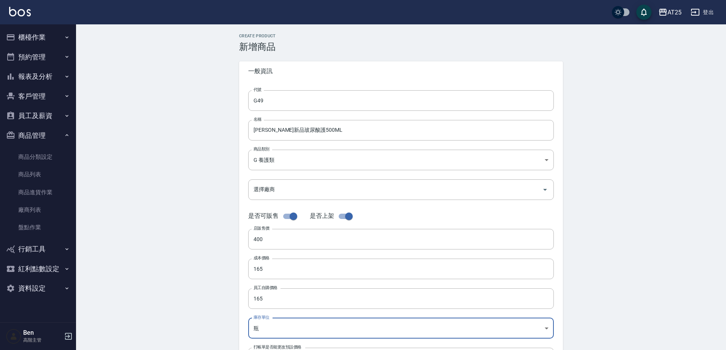
scroll to position [175, 0]
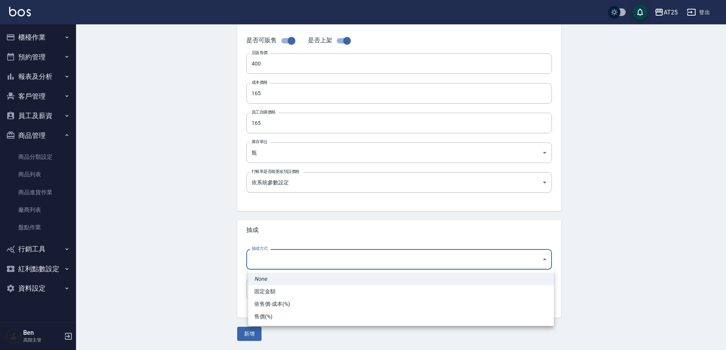
click at [292, 265] on body "AT25 登出 櫃檯作業 打帳單 帳單列表 掛單列表 座位開單 營業儀表板 現金收支登錄 高階收支登錄 材料自購登錄 每日結帳 排班表 現場電腦打卡 掃碼打卡…" at bounding box center [363, 87] width 726 height 525
click at [289, 298] on li "依售價-成本(%)" at bounding box center [401, 303] width 306 height 13
type input "byCost"
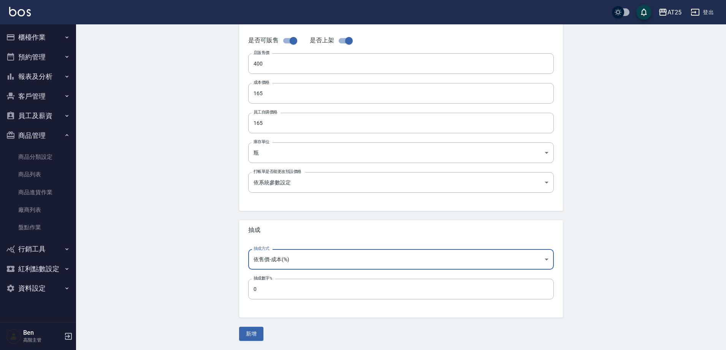
click at [277, 292] on input "0" at bounding box center [401, 288] width 306 height 21
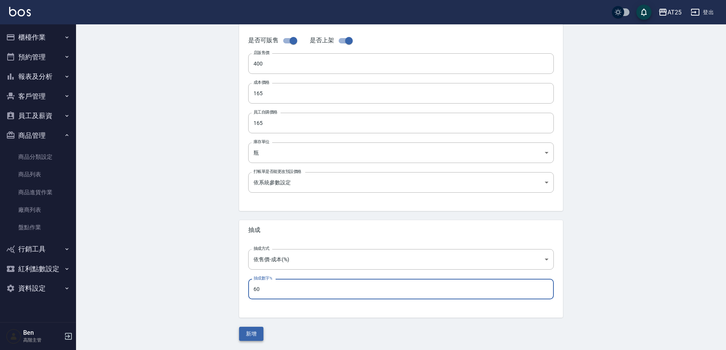
type input "60"
click at [256, 332] on button "新增" at bounding box center [251, 333] width 24 height 14
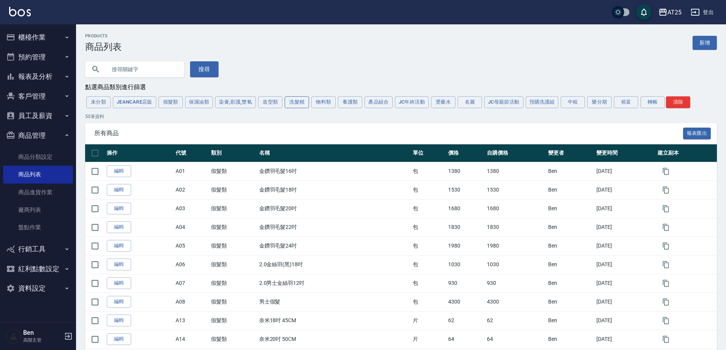
click at [297, 102] on button "洗髮精" at bounding box center [297, 102] width 24 height 12
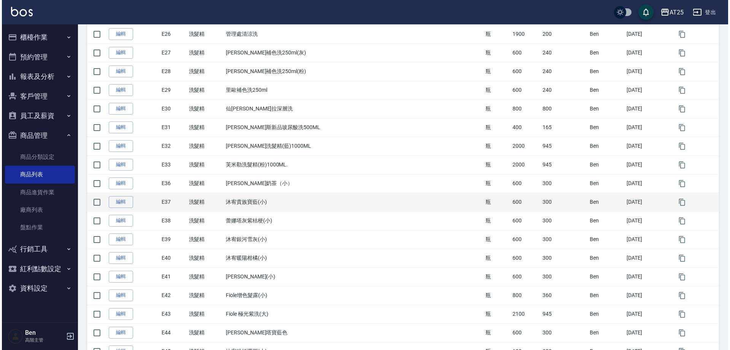
scroll to position [571, 0]
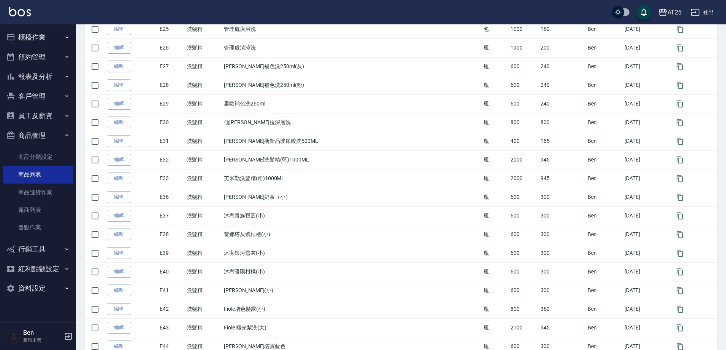
click at [668, 8] on icon "button" at bounding box center [663, 12] width 9 height 9
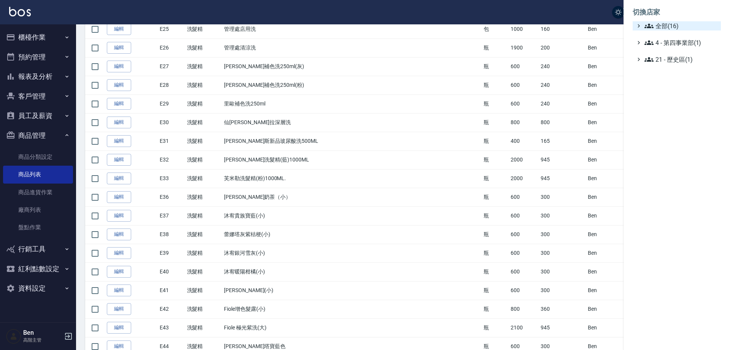
click at [678, 27] on span "全部(16)" at bounding box center [681, 25] width 73 height 9
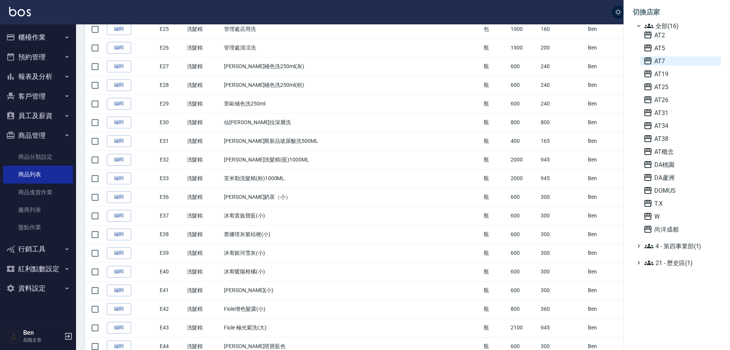
click at [675, 62] on span "AT7" at bounding box center [681, 60] width 75 height 9
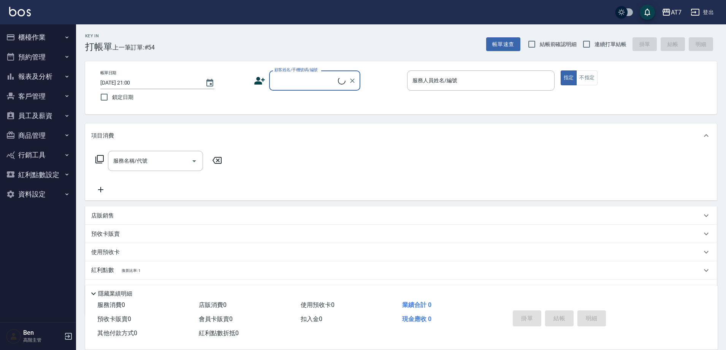
drag, startPoint x: 44, startPoint y: 110, endPoint x: 46, endPoint y: 87, distance: 23.3
click at [44, 109] on button "員工及薪資" at bounding box center [38, 116] width 70 height 20
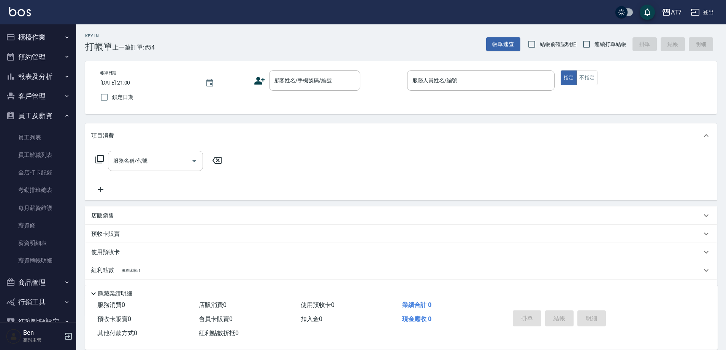
click at [48, 75] on button "報表及分析" at bounding box center [38, 77] width 70 height 20
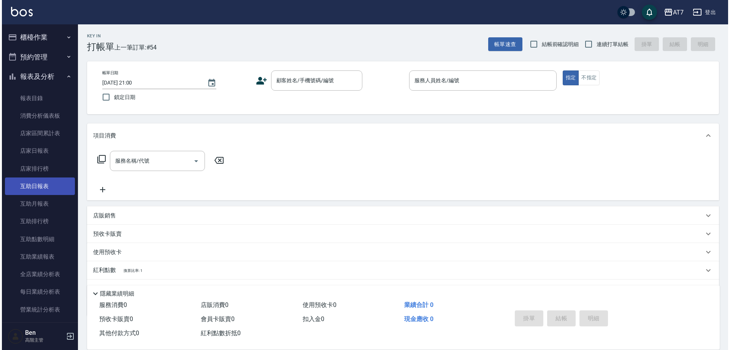
scroll to position [190, 0]
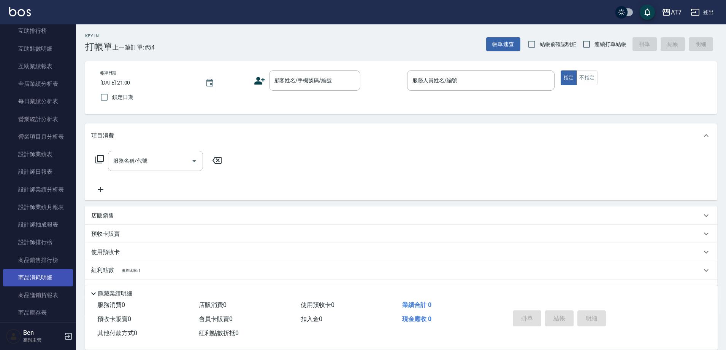
click at [40, 269] on link "商品消耗明細" at bounding box center [38, 277] width 70 height 17
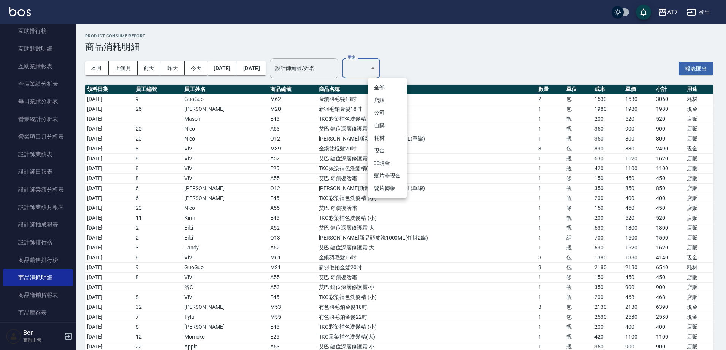
click at [388, 141] on li "耗材" at bounding box center [387, 138] width 39 height 13
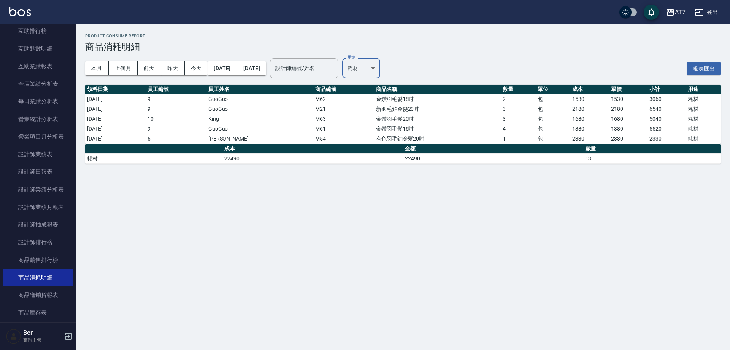
click at [408, 70] on div "本月 上個月 [DATE] [DATE] [DATE] [DATE] [DATE] 設計師編號/姓名 設計師編號/姓名 用途 耗材 耗材 用途 報表匯出" at bounding box center [403, 68] width 636 height 32
click at [384, 70] on body "AT7 登出 櫃檯作業 打帳單 帳單列表 掛單列表 座位開單 營業儀表板 現金收支登錄 高階收支登錄 材料自購登錄 每日結帳 排班表 現場電腦打卡 掃碼打卡 …" at bounding box center [365, 175] width 730 height 350
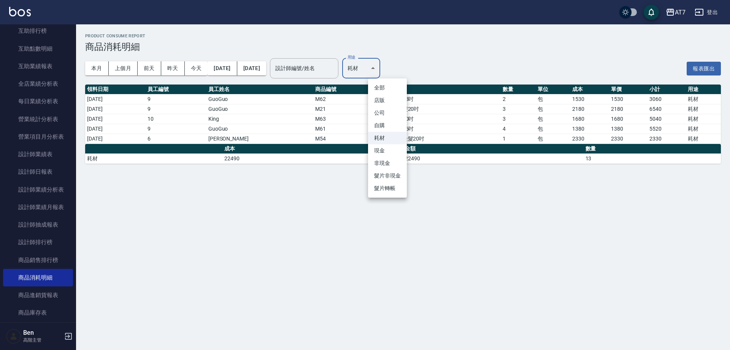
click at [388, 150] on li "現金" at bounding box center [387, 150] width 39 height 13
type input "現金"
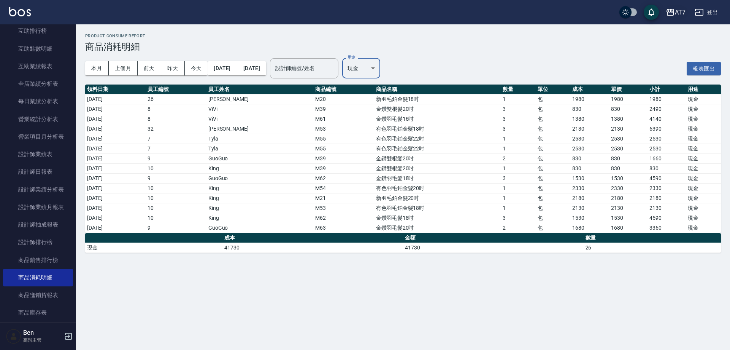
click at [675, 11] on div "AT7" at bounding box center [680, 13] width 11 height 10
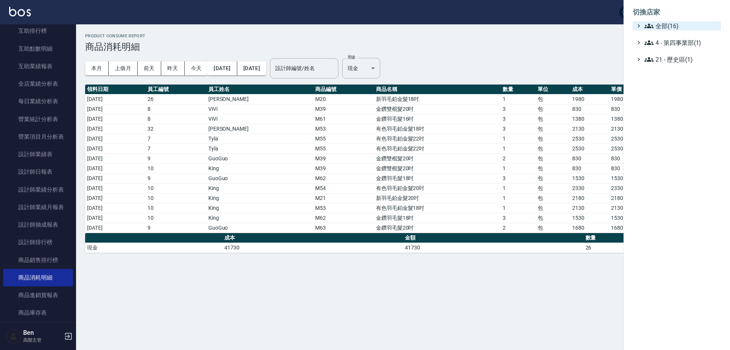
click at [683, 22] on span "全部(16)" at bounding box center [681, 25] width 73 height 9
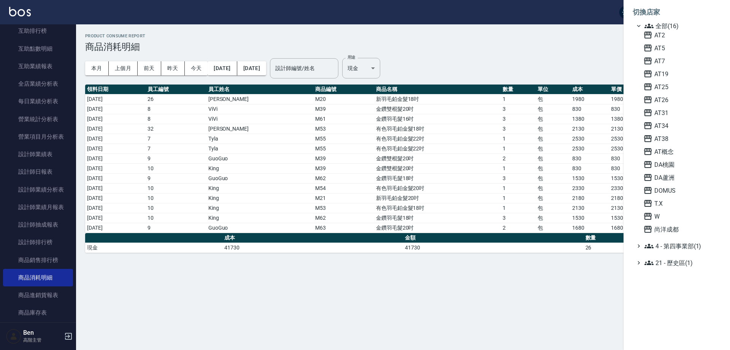
click at [672, 208] on div "AT2 AT5 AT7 AT19 AT25 AT26 AT31 AT34 AT38 AT[GEOGRAPHIC_DATA] [GEOGRAPHIC_DATA]…" at bounding box center [681, 131] width 81 height 203
click at [662, 199] on span "T.X" at bounding box center [681, 203] width 75 height 9
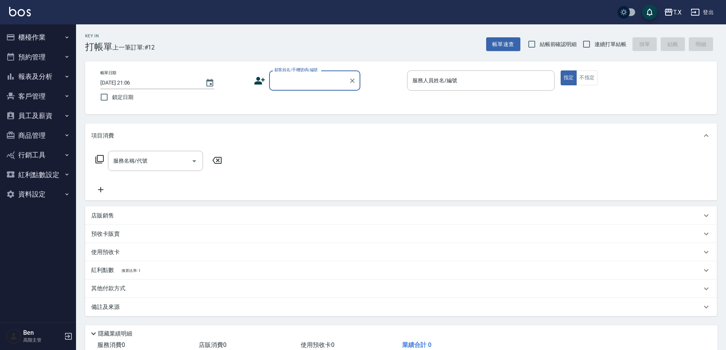
click at [44, 134] on button "商品管理" at bounding box center [38, 136] width 70 height 20
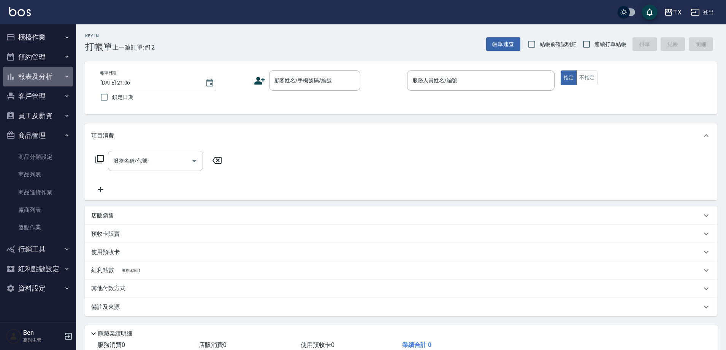
click at [46, 78] on button "報表及分析" at bounding box center [38, 77] width 70 height 20
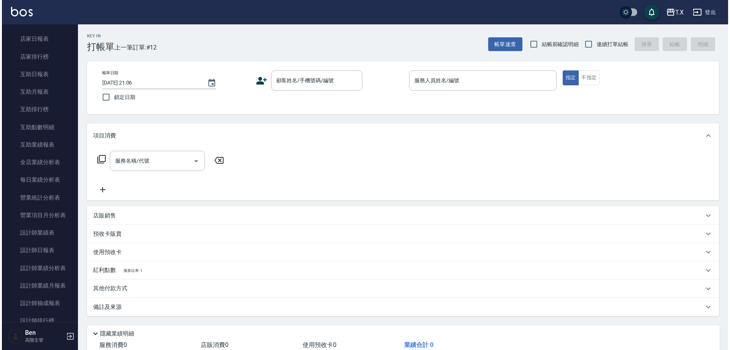
scroll to position [266, 0]
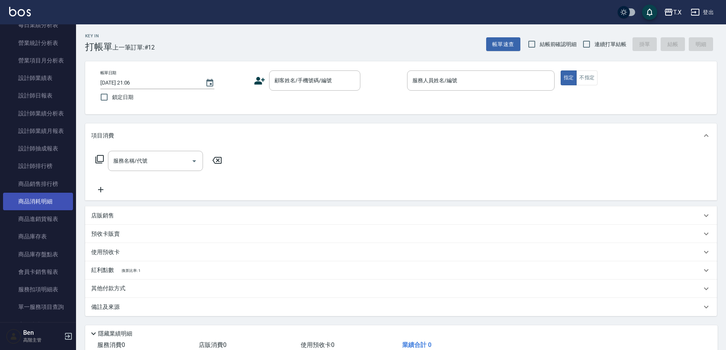
click at [45, 198] on link "商品消耗明細" at bounding box center [38, 200] width 70 height 17
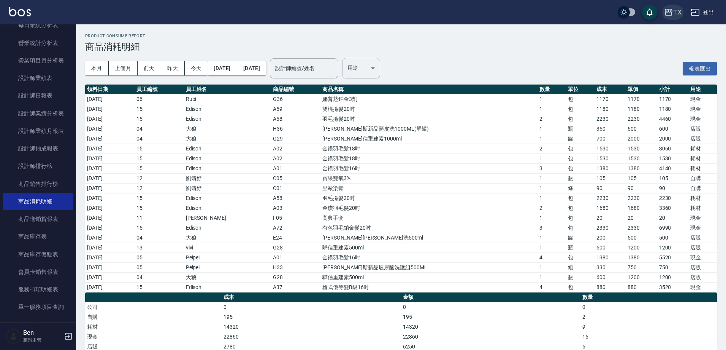
click at [672, 11] on icon "button" at bounding box center [668, 12] width 9 height 9
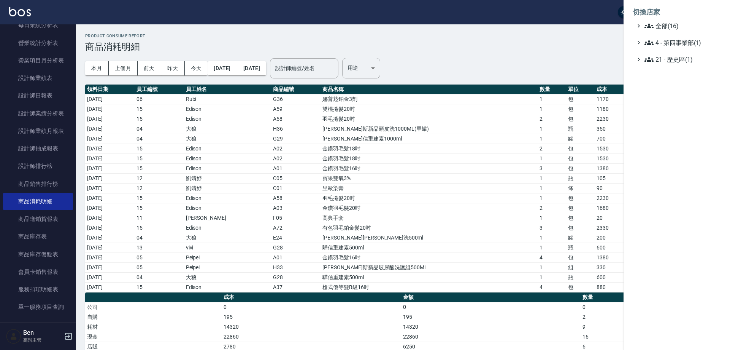
click at [677, 26] on span "全部(16)" at bounding box center [681, 25] width 73 height 9
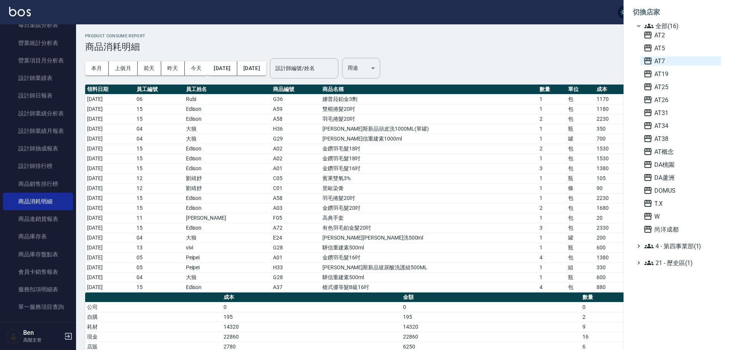
click at [670, 56] on span "AT7" at bounding box center [681, 60] width 75 height 9
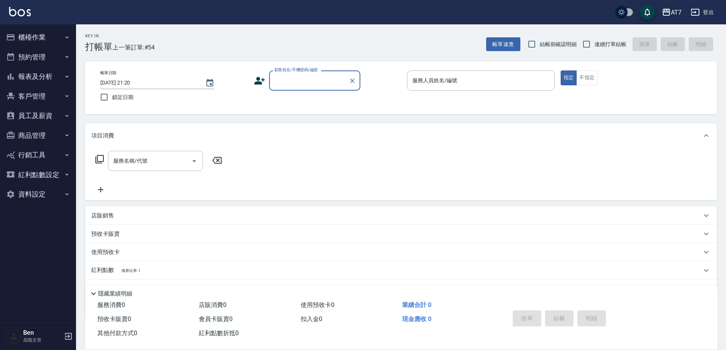
click at [54, 76] on button "報表及分析" at bounding box center [38, 77] width 70 height 20
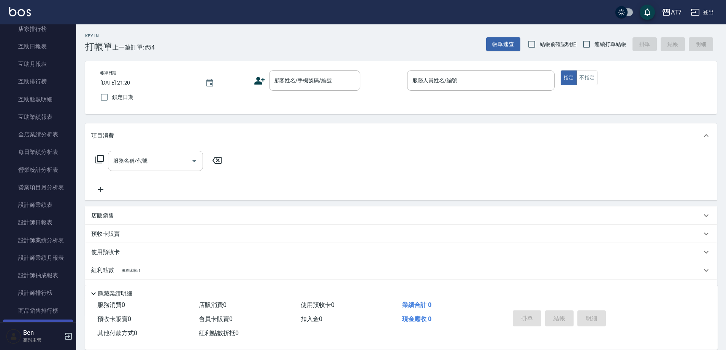
scroll to position [304, 0]
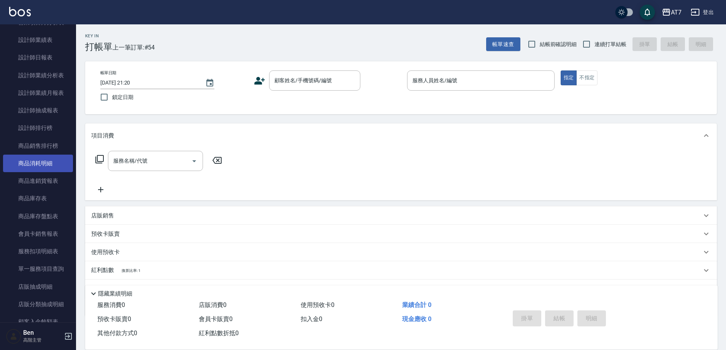
click at [48, 164] on link "商品消耗明細" at bounding box center [38, 162] width 70 height 17
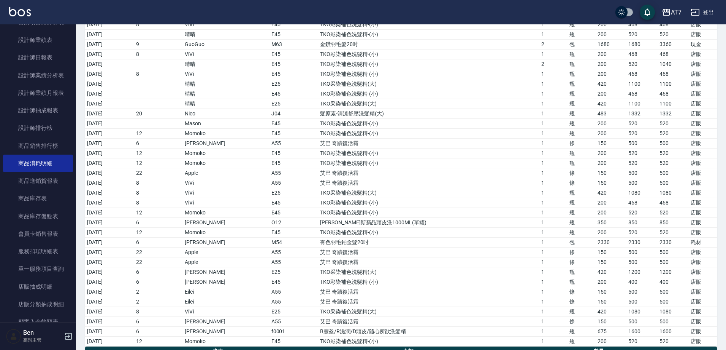
scroll to position [1178, 0]
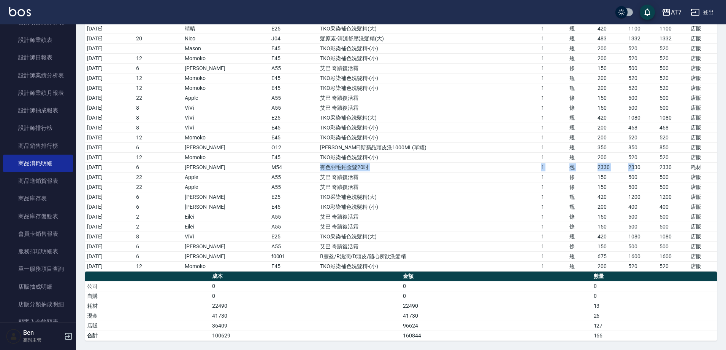
drag, startPoint x: 325, startPoint y: 165, endPoint x: 624, endPoint y: 165, distance: 298.6
click at [624, 165] on tr "[DATE] 6 Teresa M54 有色羽毛鉑金髮20吋 1 包 2330 2330 2330 耗材" at bounding box center [401, 167] width 632 height 10
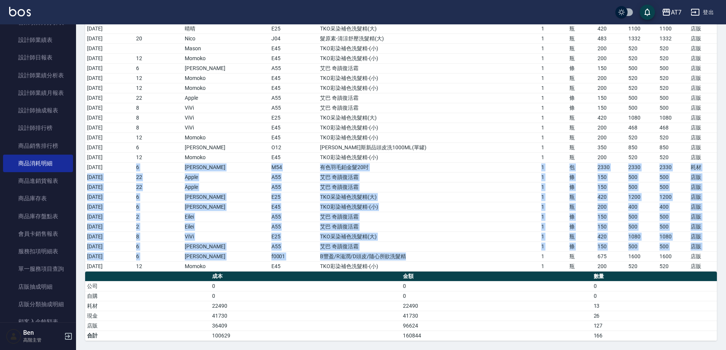
drag, startPoint x: 103, startPoint y: 170, endPoint x: 470, endPoint y: 259, distance: 378.1
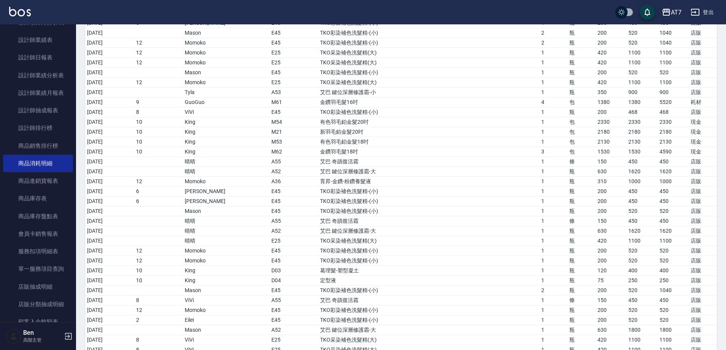
scroll to position [493, 0]
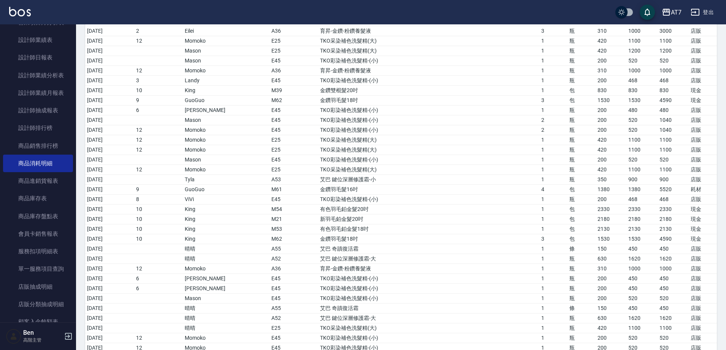
click at [718, 15] on div "AT7 登出" at bounding box center [363, 12] width 726 height 24
click at [714, 13] on button "登出" at bounding box center [702, 12] width 29 height 14
